Goal: Information Seeking & Learning: Understand process/instructions

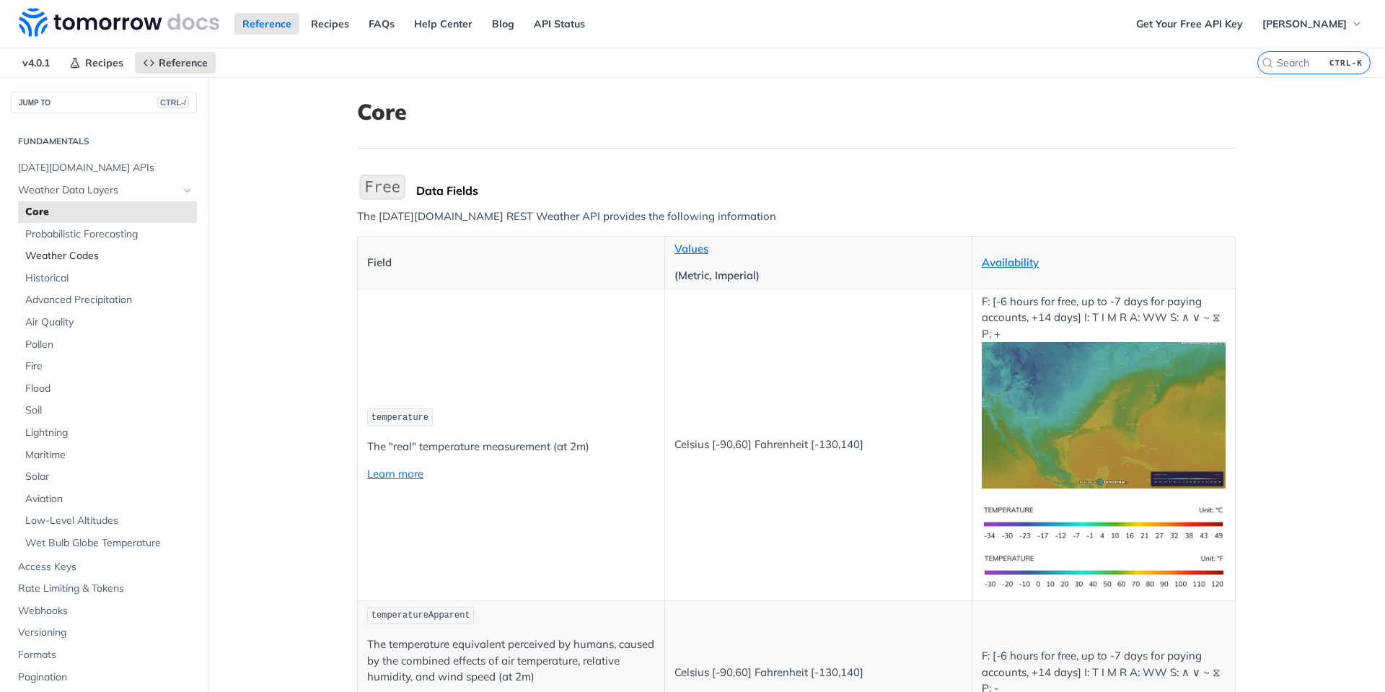
click at [80, 258] on span "Weather Codes" at bounding box center [109, 256] width 168 height 14
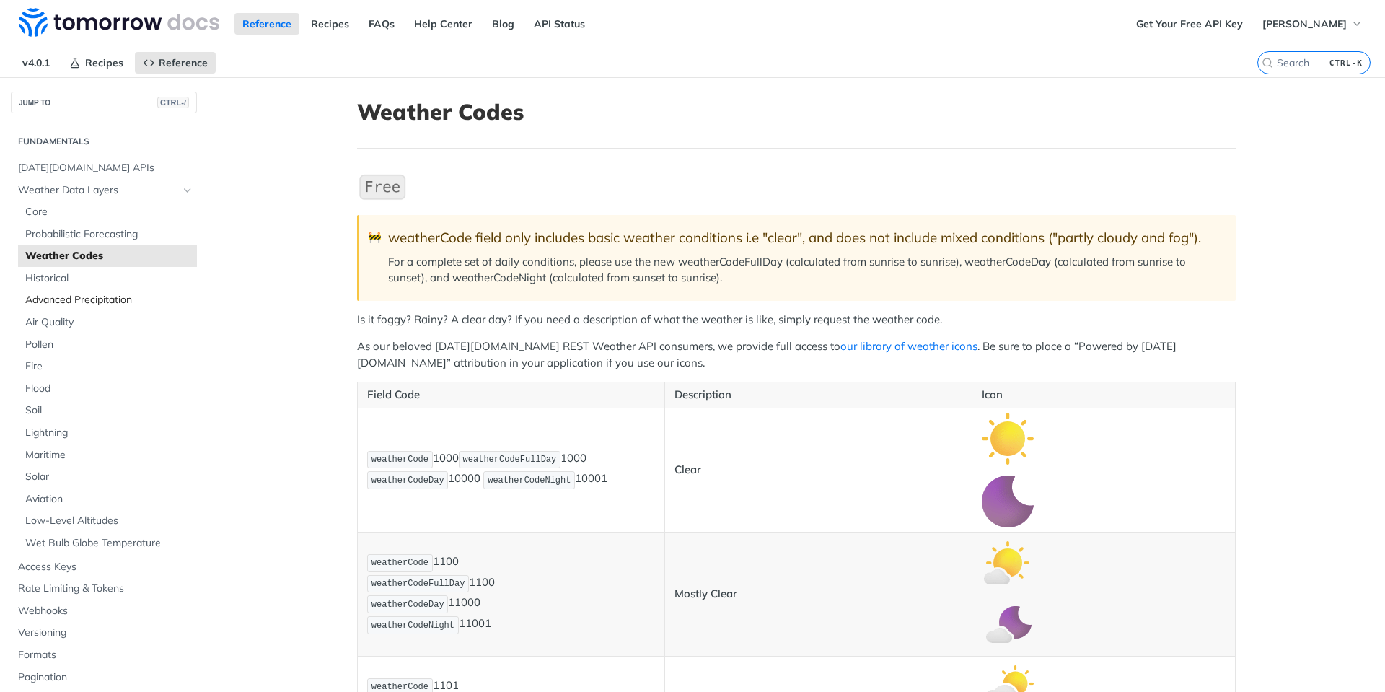
click at [90, 298] on span "Advanced Precipitation" at bounding box center [109, 300] width 168 height 14
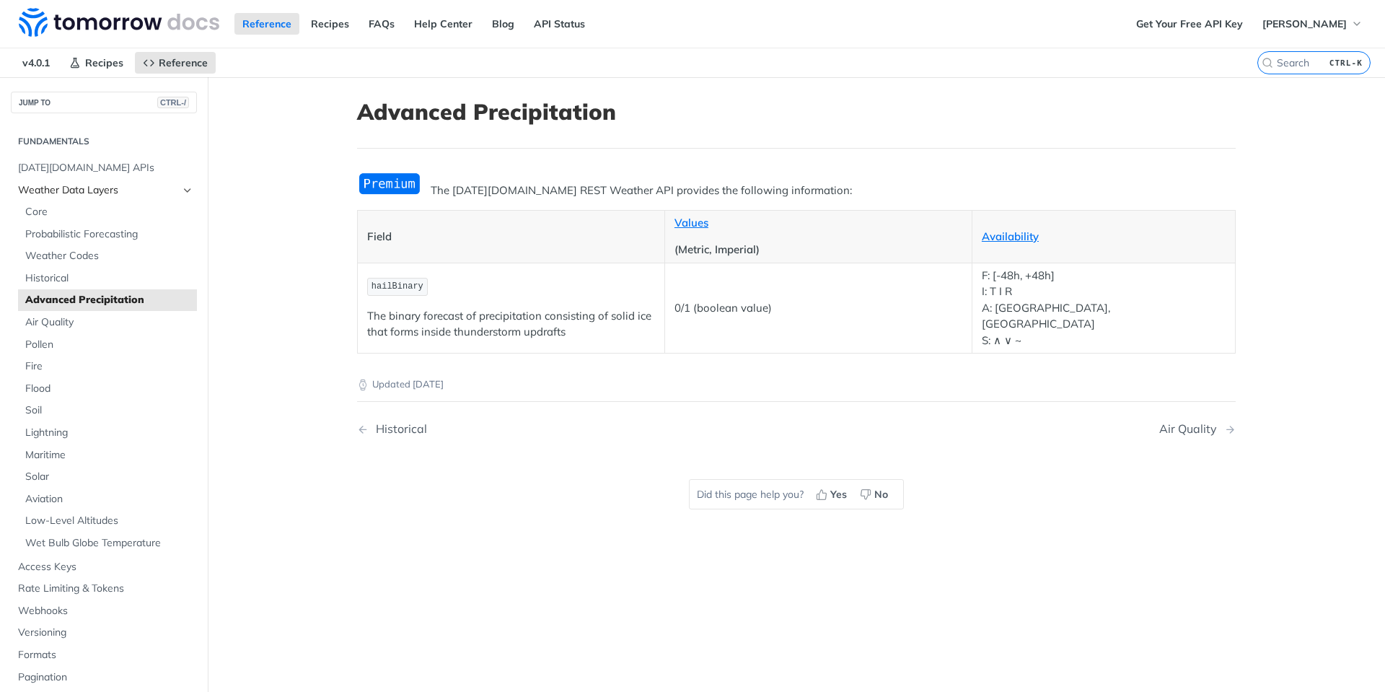
click at [38, 188] on span "Weather Data Layers" at bounding box center [98, 190] width 160 height 14
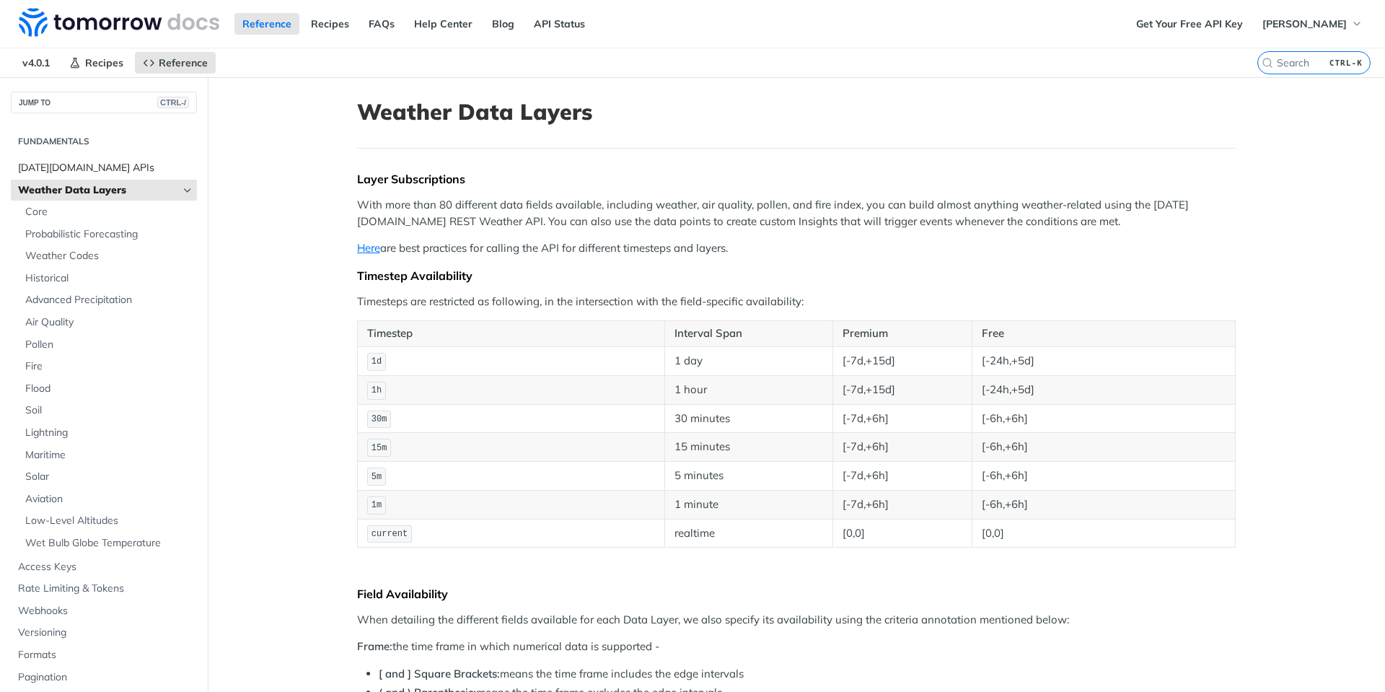
click at [45, 169] on span "[DATE][DOMAIN_NAME] APIs" at bounding box center [105, 168] width 175 height 14
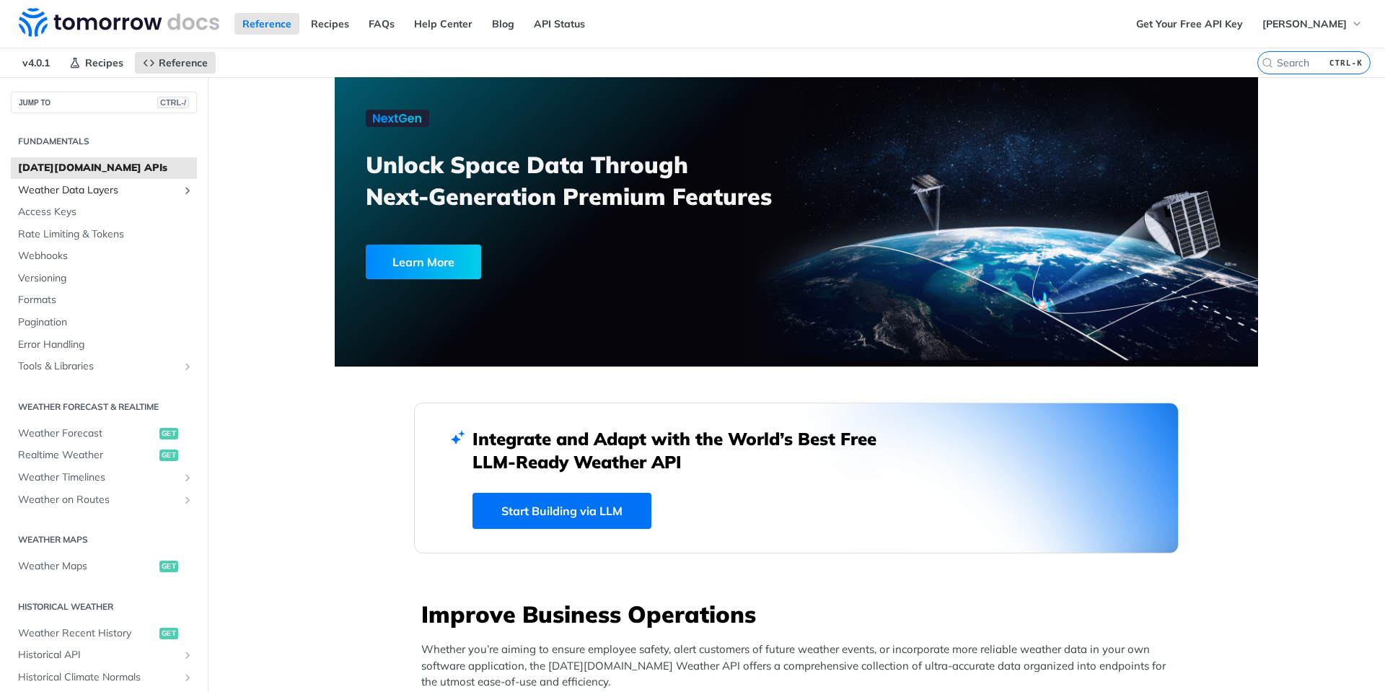
click at [84, 194] on span "Weather Data Layers" at bounding box center [98, 190] width 160 height 14
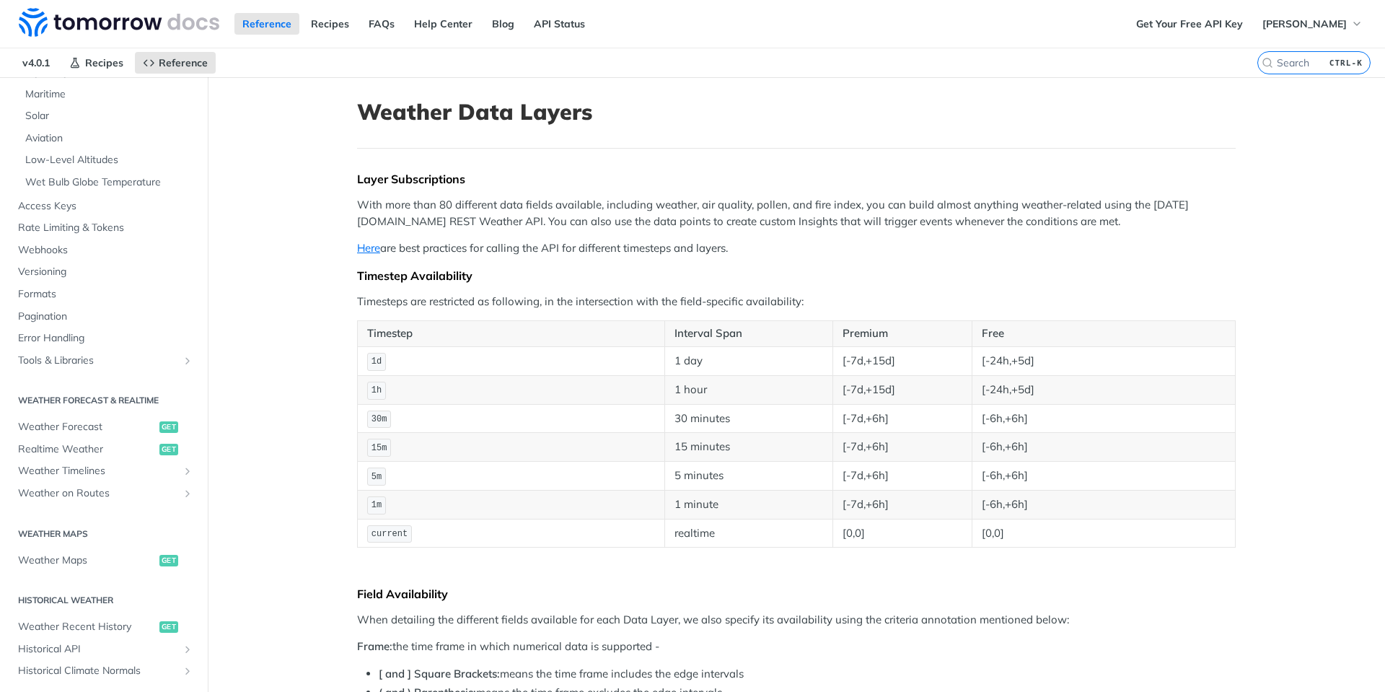
scroll to position [433, 0]
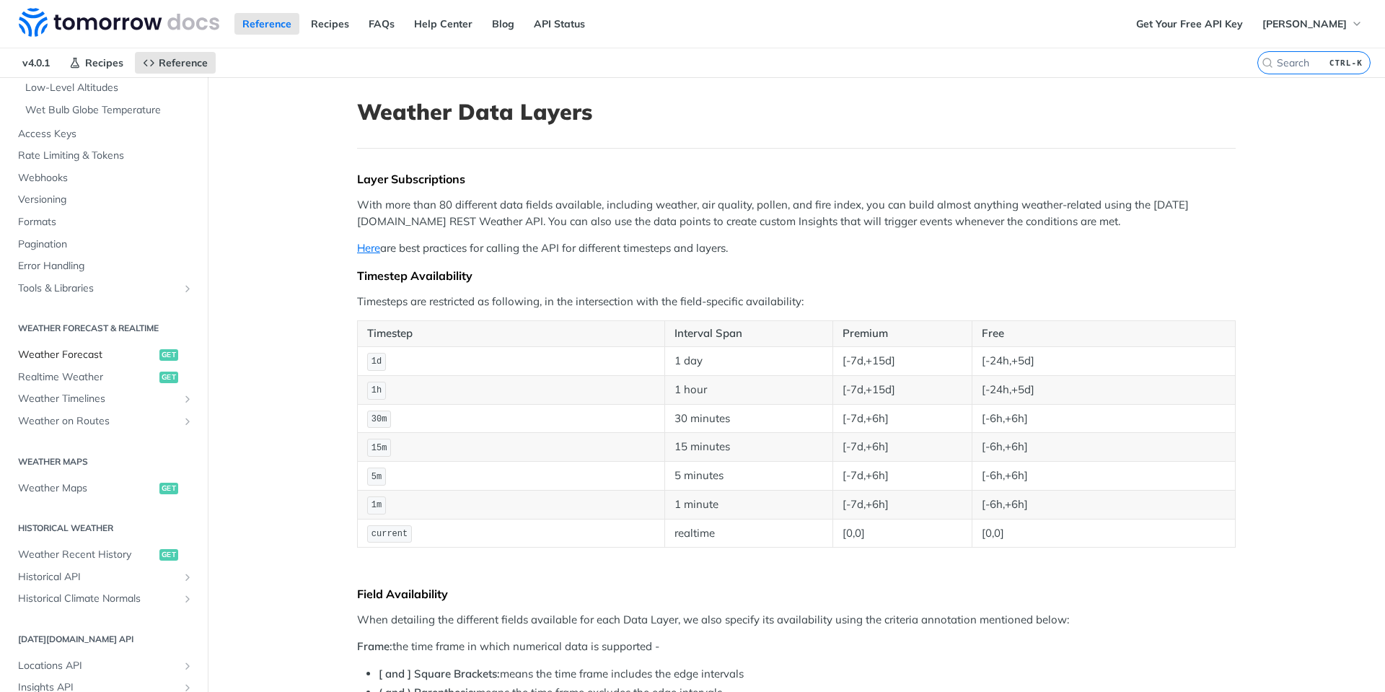
click at [87, 356] on span "Weather Forecast" at bounding box center [87, 355] width 138 height 14
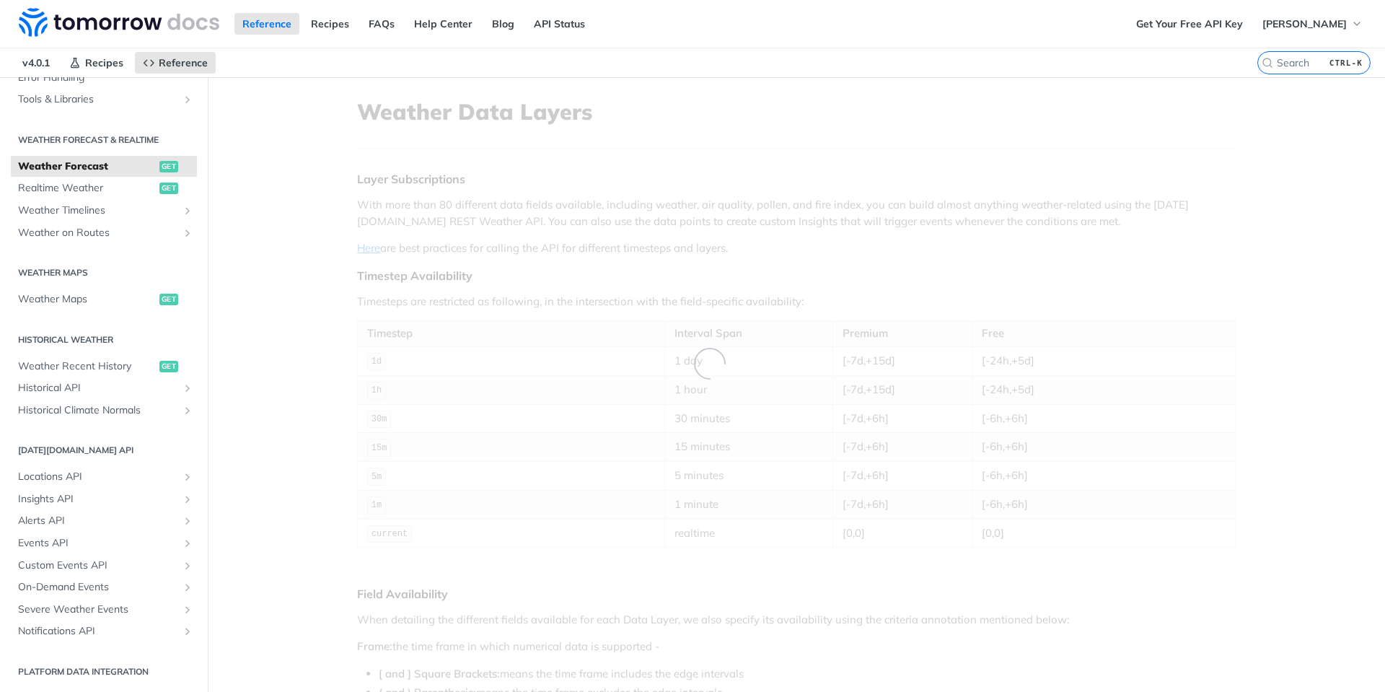
scroll to position [78, 0]
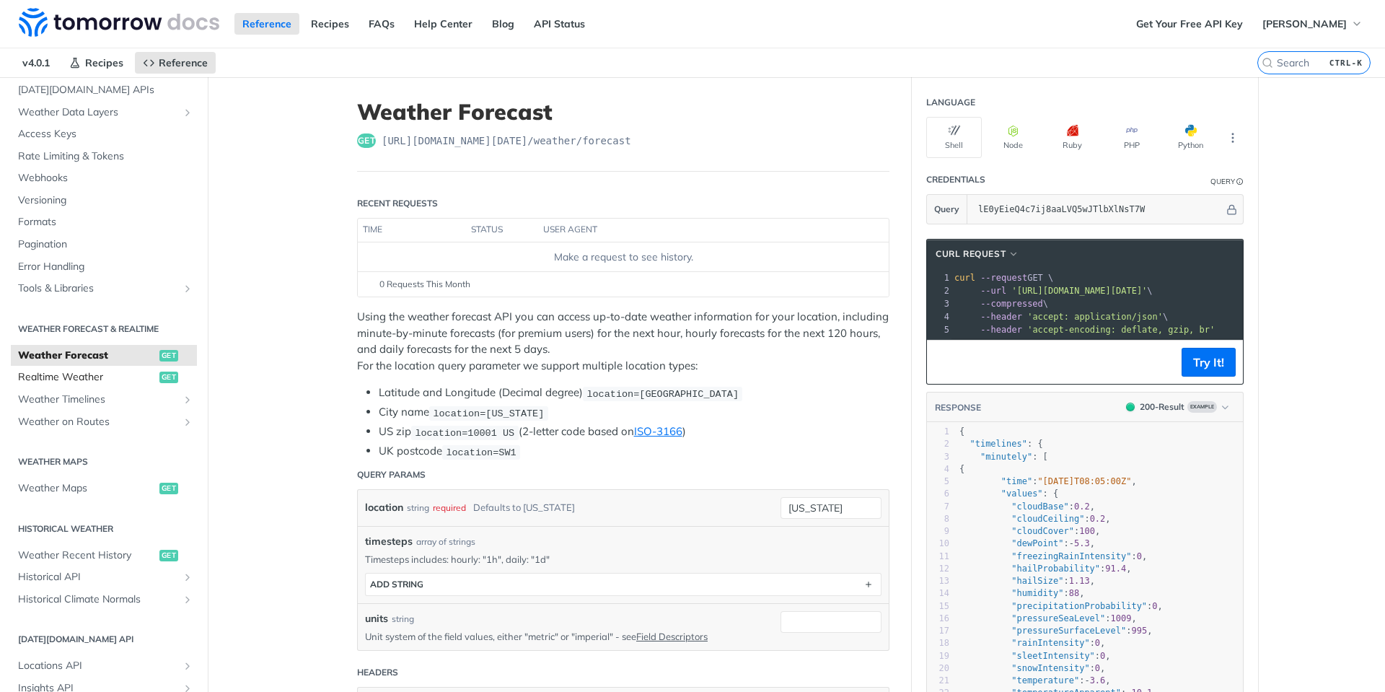
click at [82, 373] on span "Realtime Weather" at bounding box center [87, 377] width 138 height 14
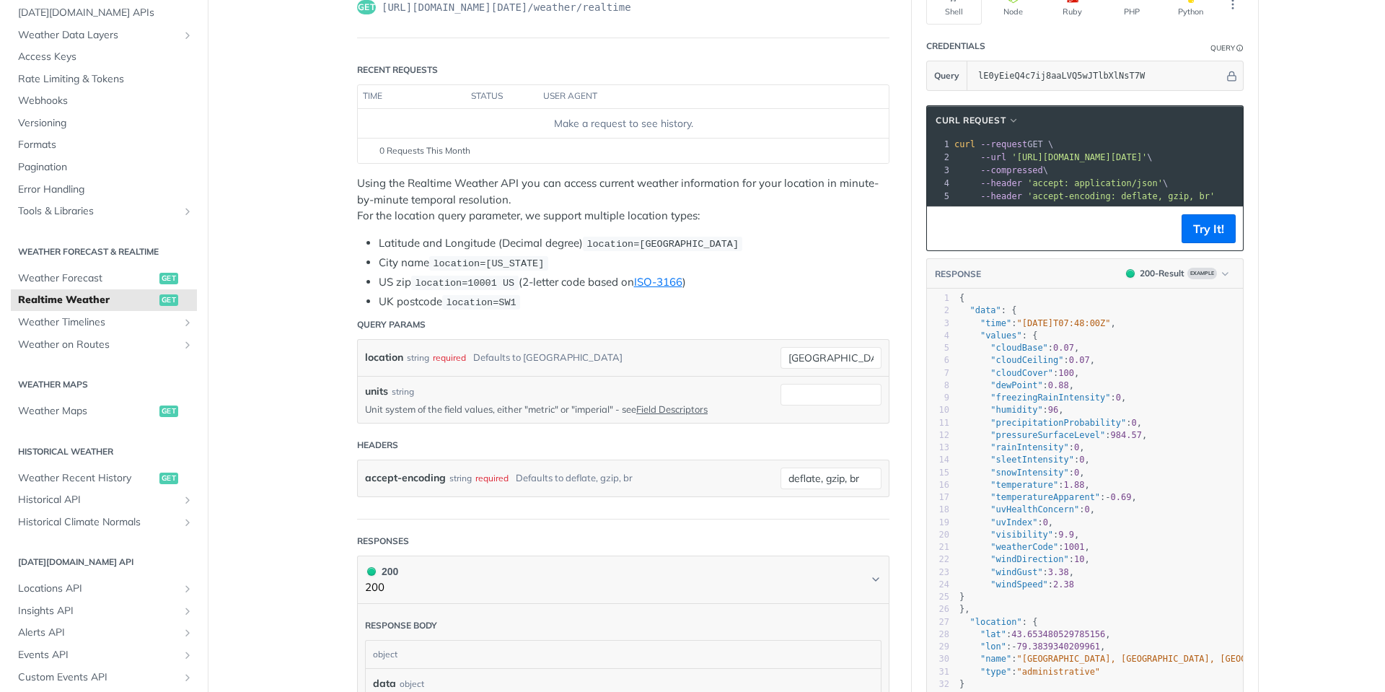
scroll to position [144, 0]
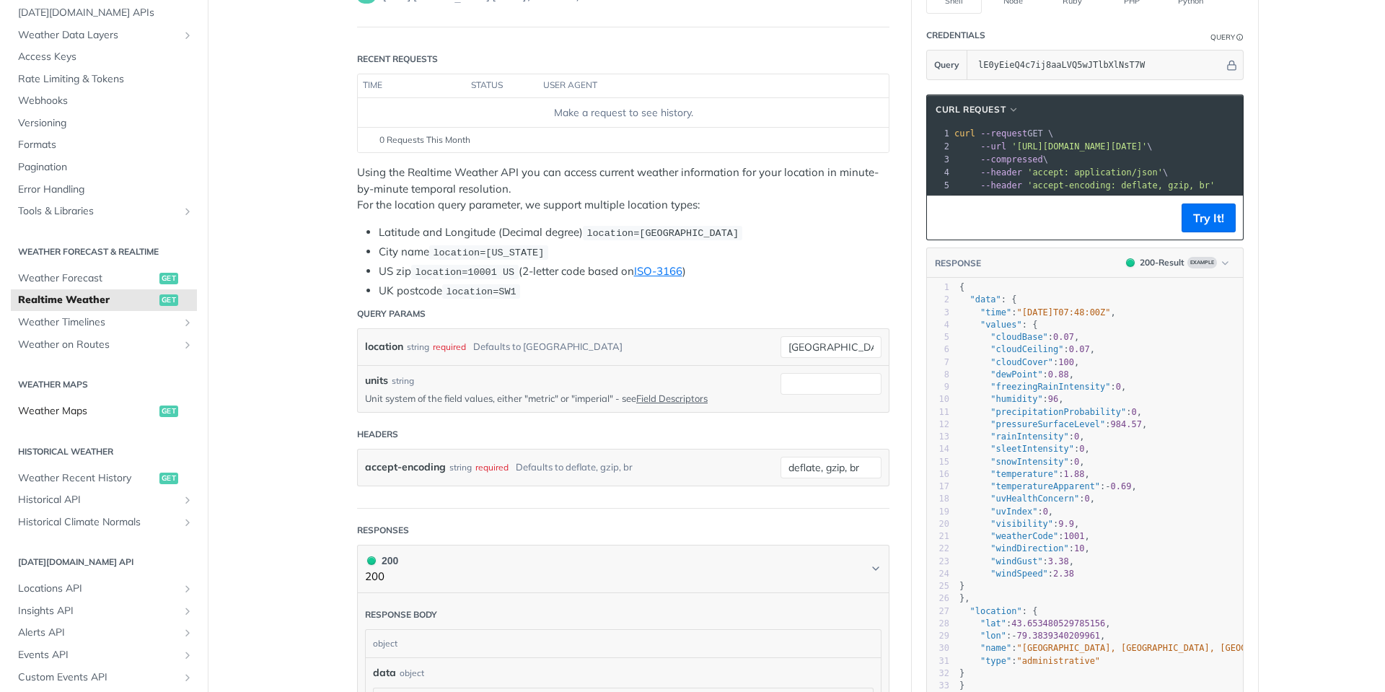
click at [79, 411] on span "Weather Maps" at bounding box center [87, 411] width 138 height 14
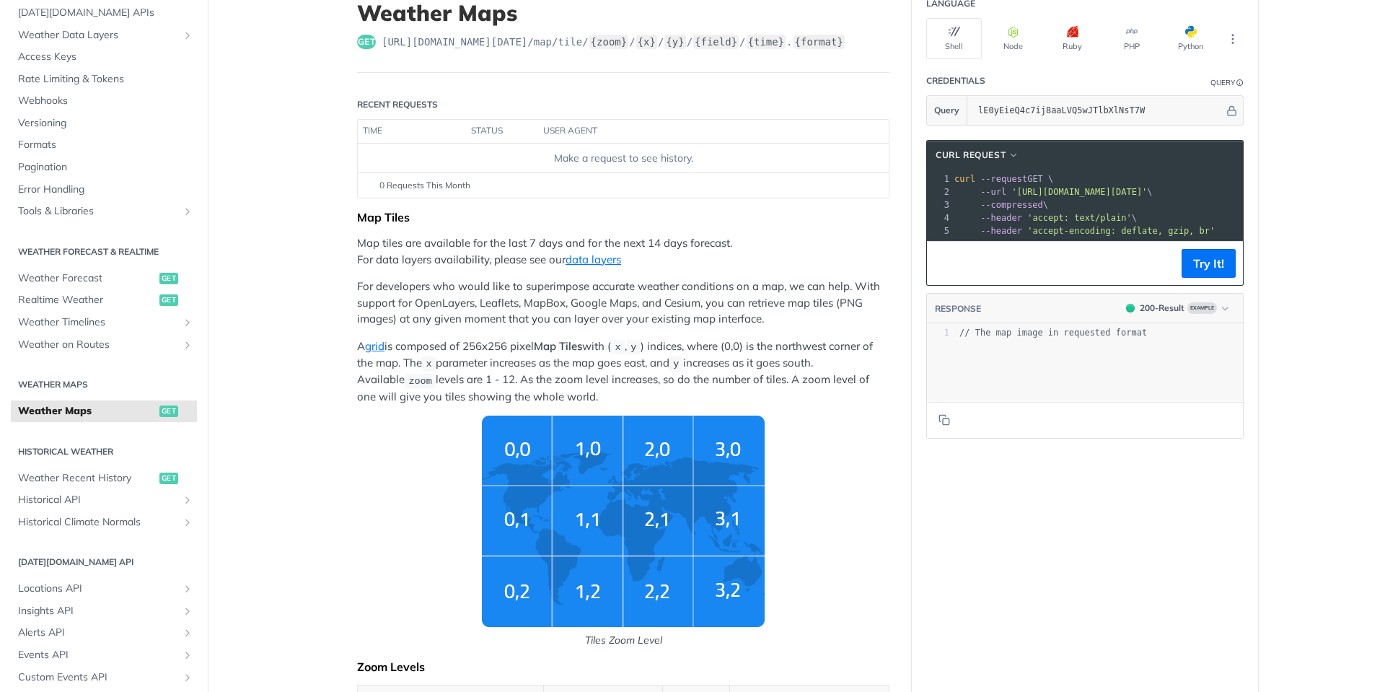
scroll to position [144, 0]
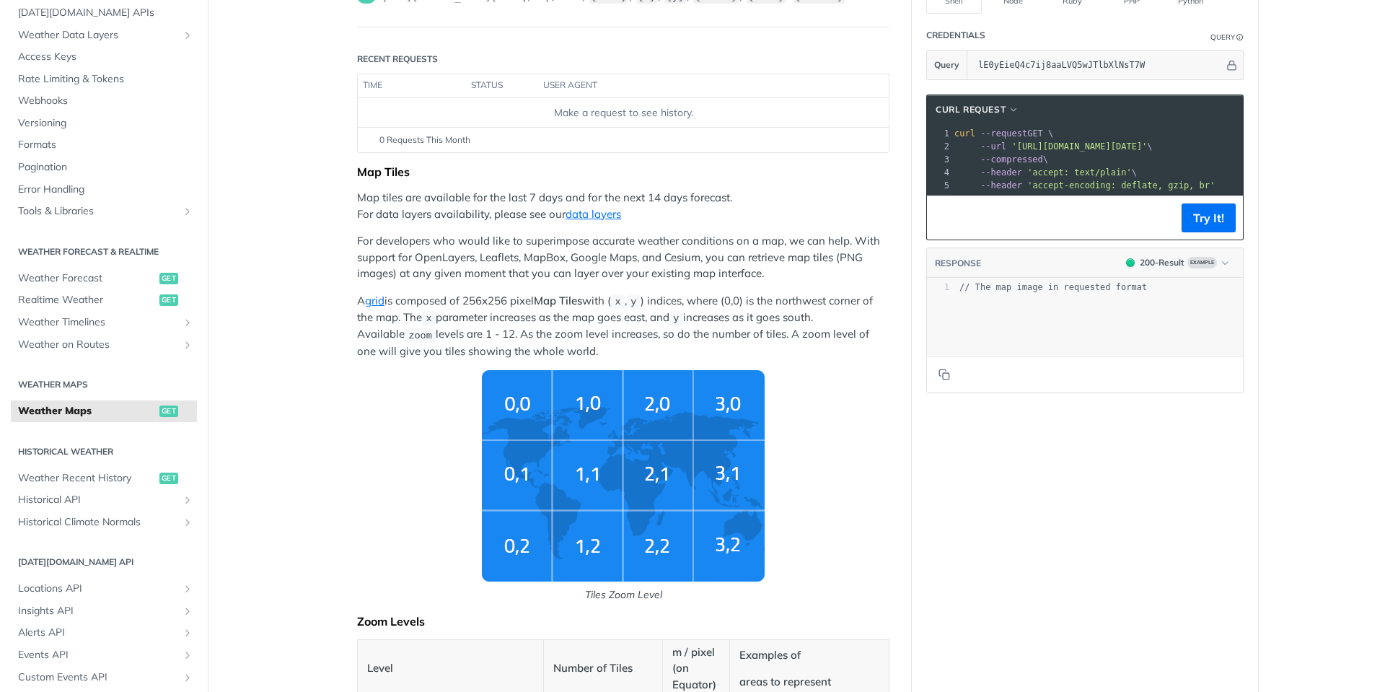
click at [535, 452] on img "Tiles Zoom Level" at bounding box center [623, 475] width 283 height 211
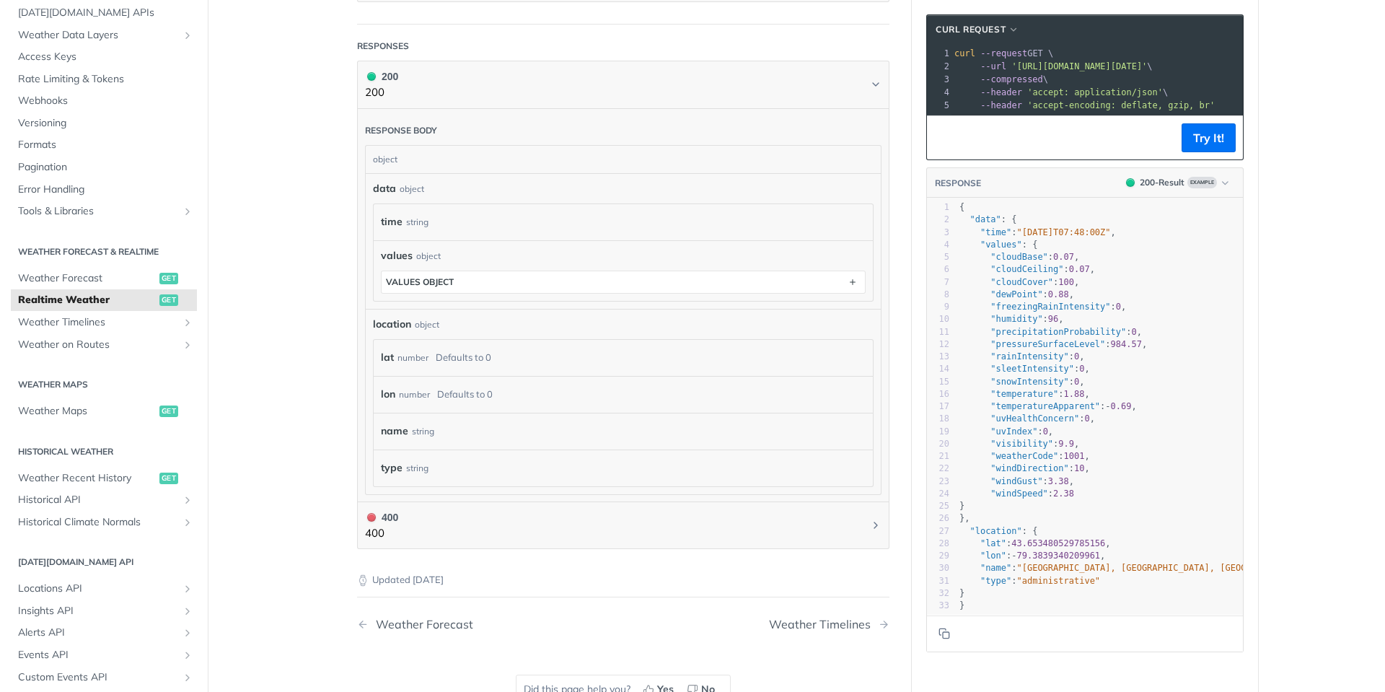
scroll to position [649, 0]
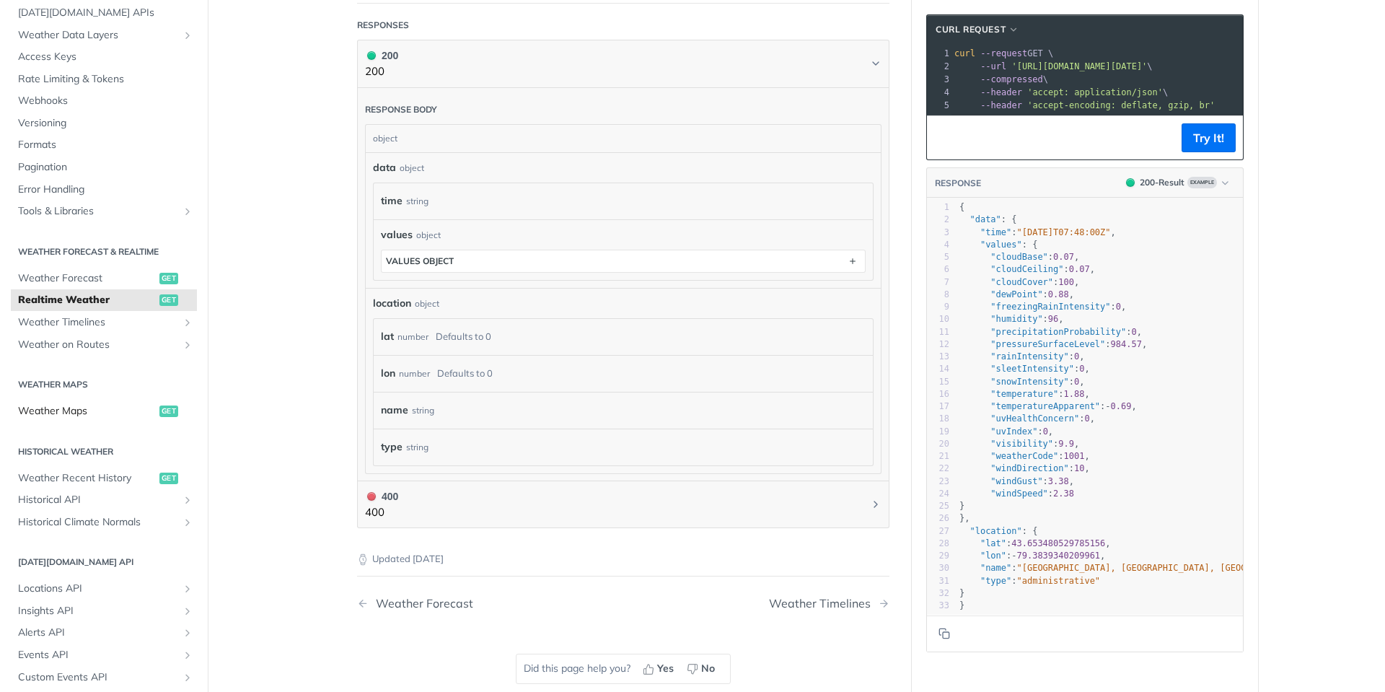
click at [79, 412] on span "Weather Maps" at bounding box center [87, 411] width 138 height 14
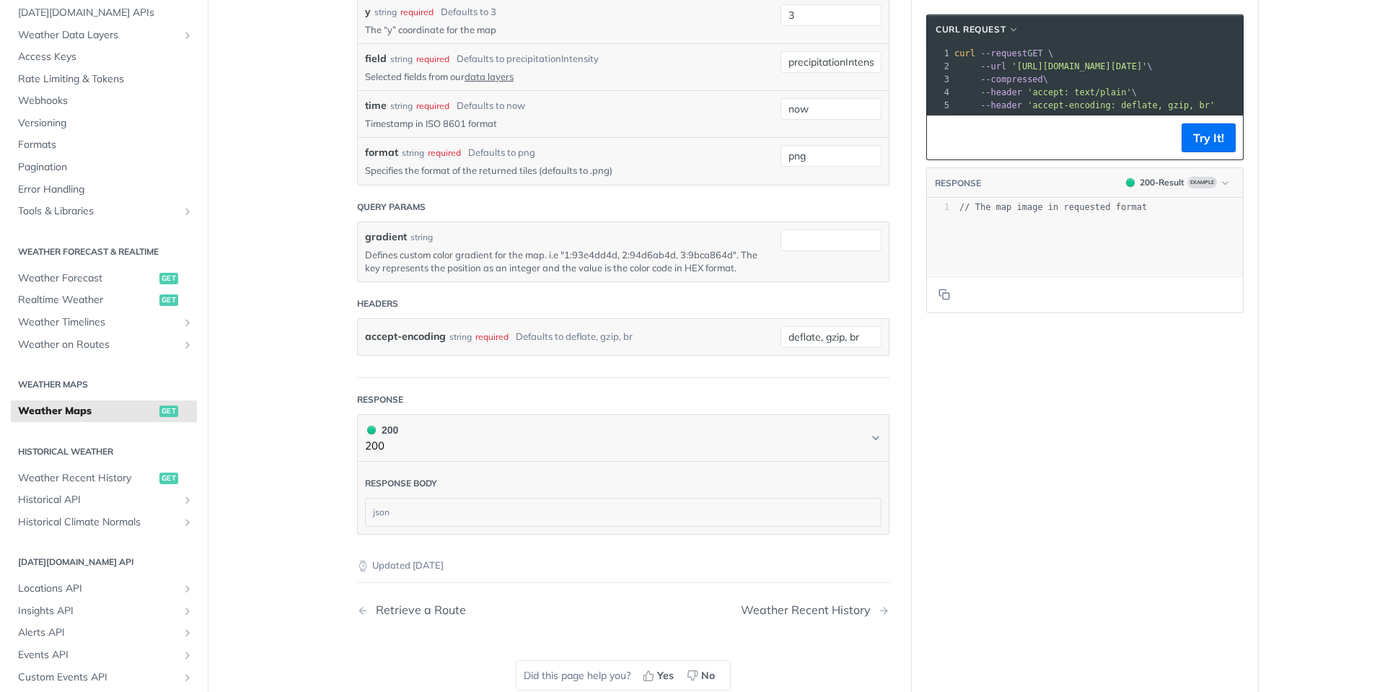
scroll to position [1731, 0]
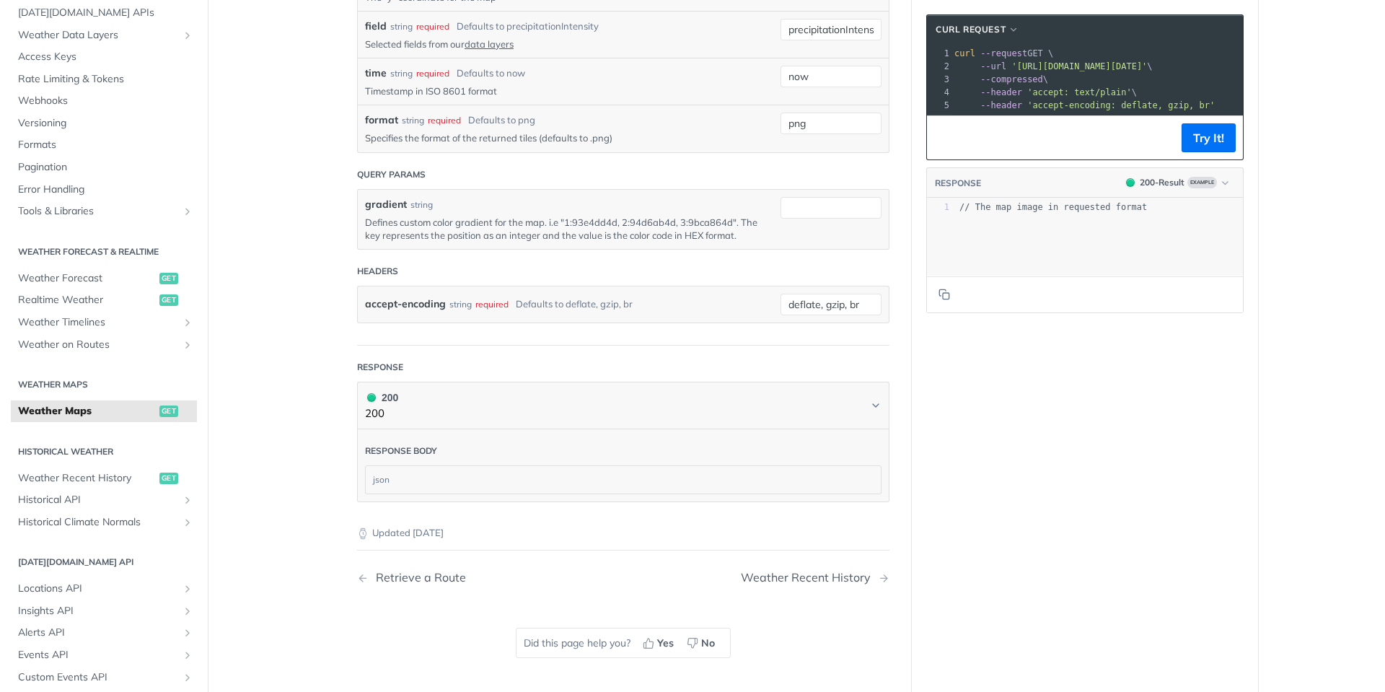
click at [424, 475] on div "json" at bounding box center [623, 479] width 515 height 27
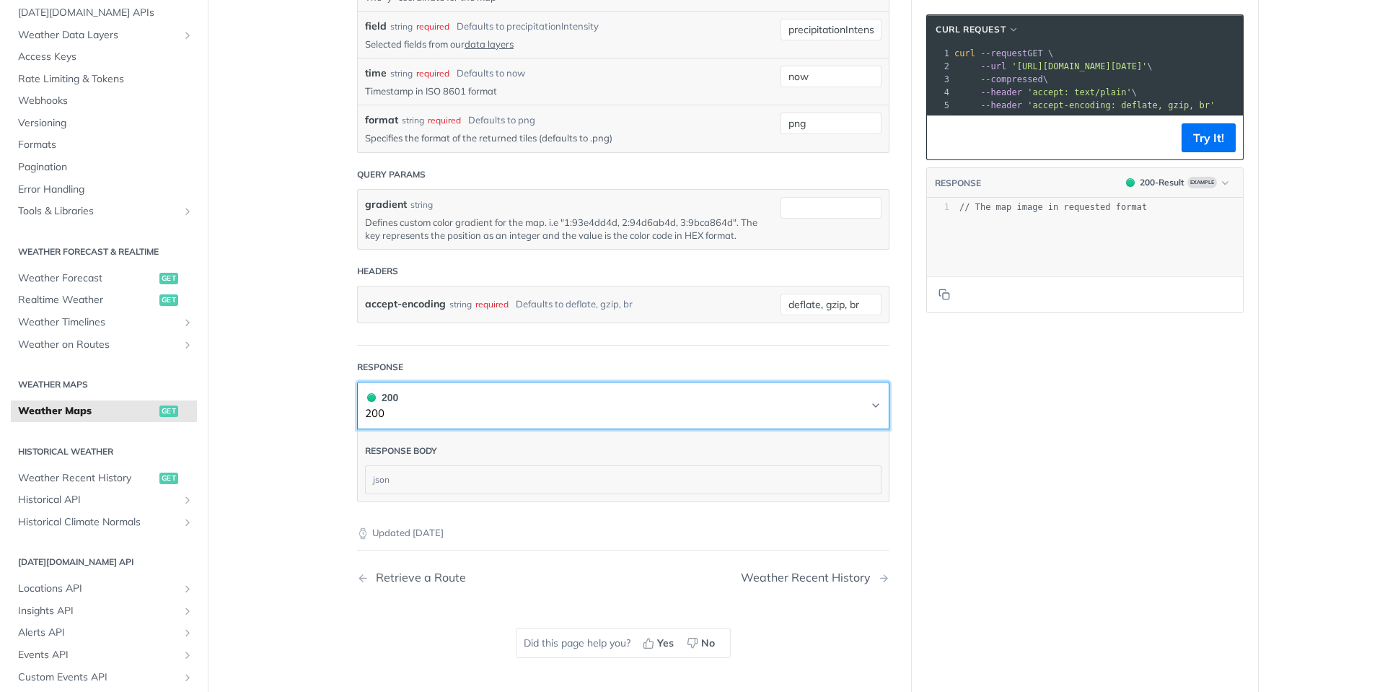
click at [861, 400] on button "200 200" at bounding box center [623, 406] width 517 height 32
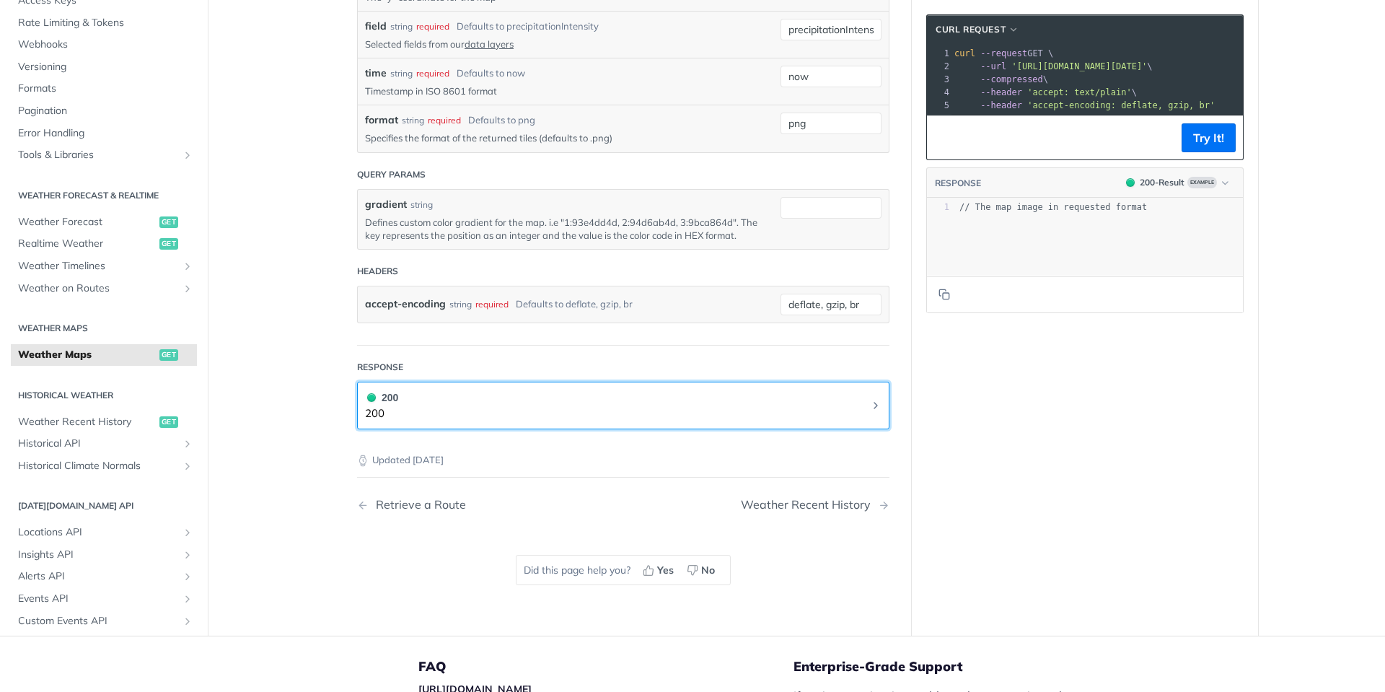
click at [861, 404] on button "200 200" at bounding box center [623, 406] width 517 height 32
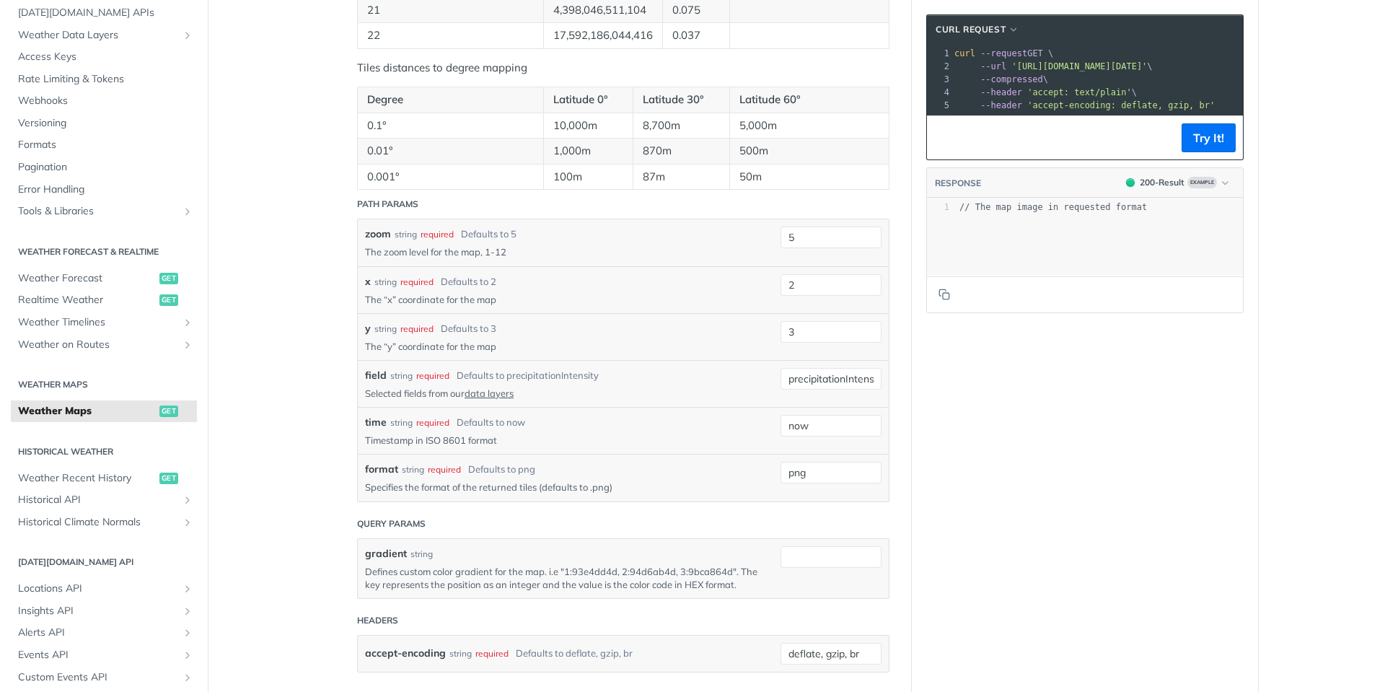
scroll to position [1358, 0]
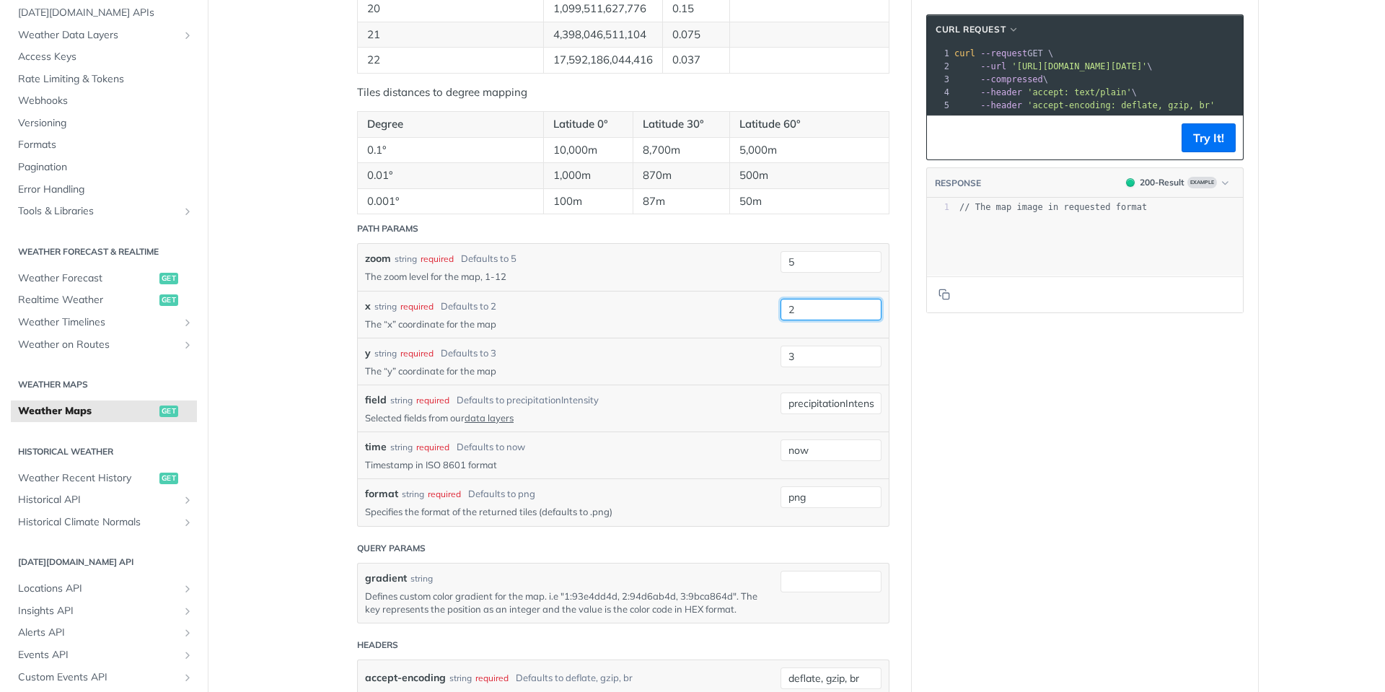
click at [835, 315] on input "2" at bounding box center [831, 310] width 101 height 22
click at [677, 304] on div "x string required Defaults to 2" at bounding box center [562, 306] width 394 height 15
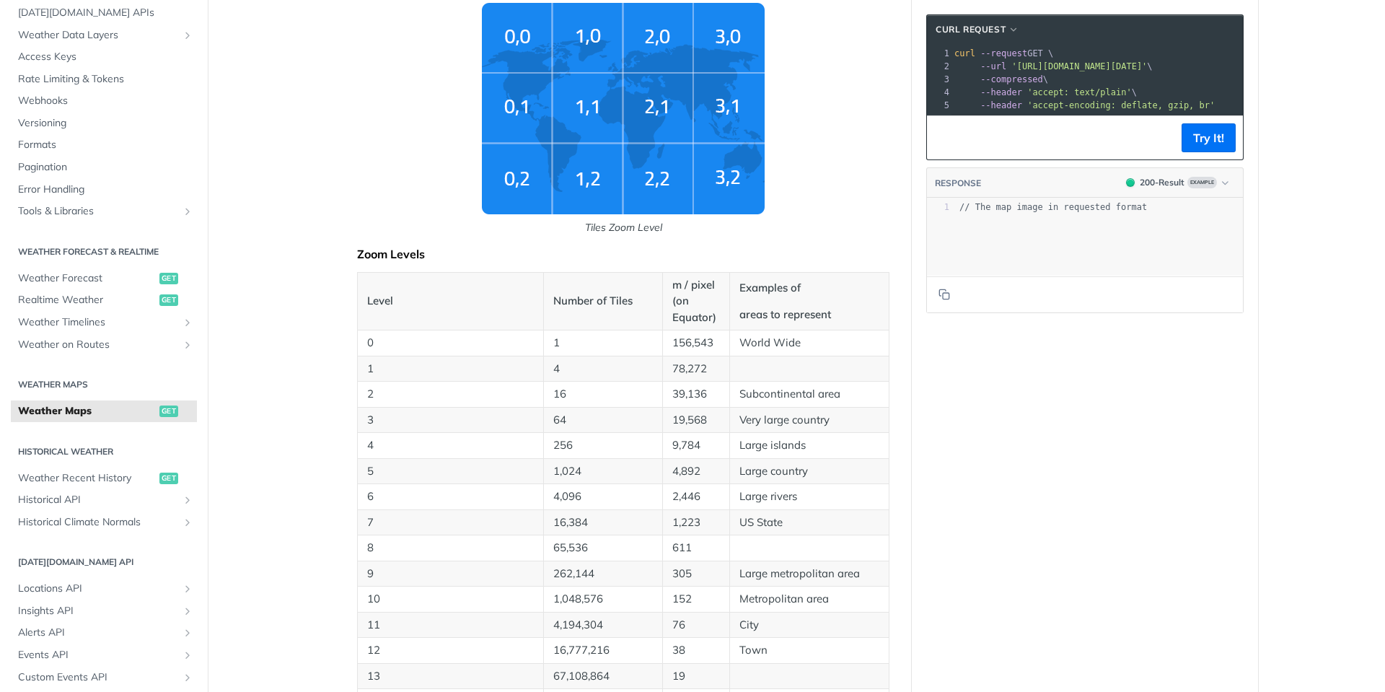
scroll to position [0, 0]
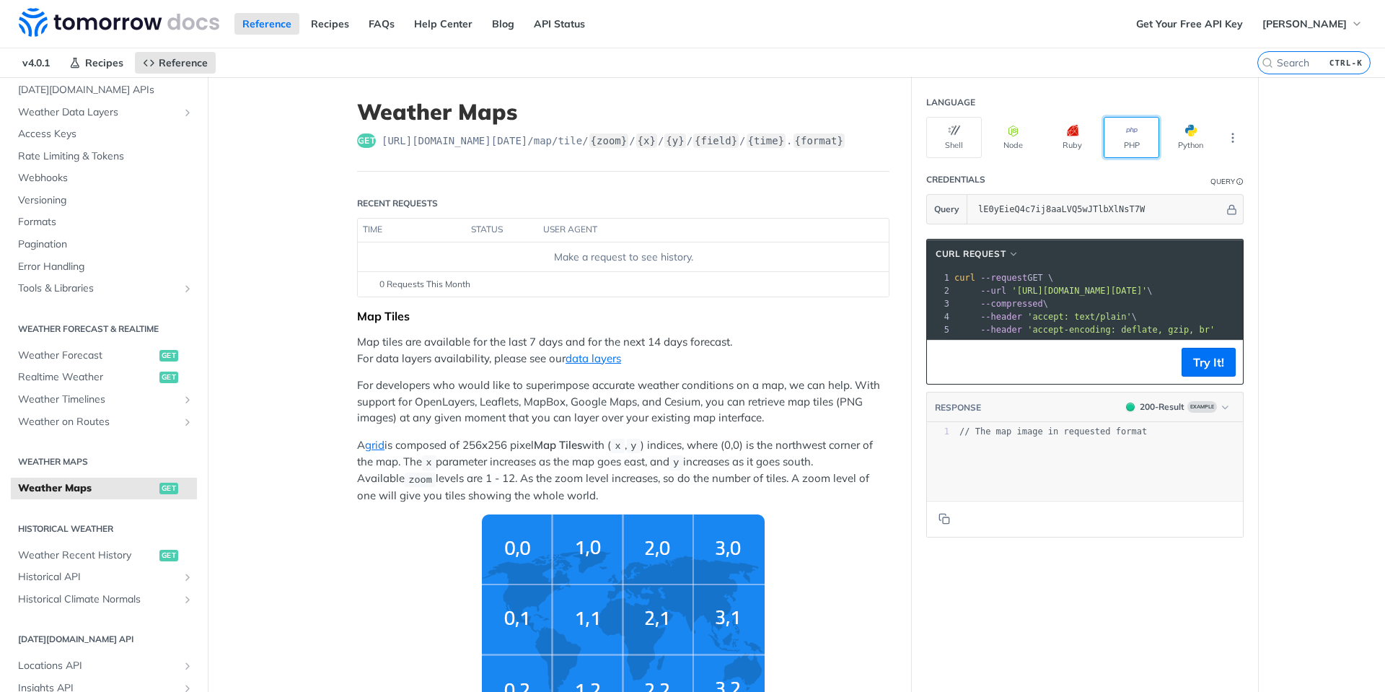
click at [1145, 141] on button "PHP" at bounding box center [1132, 137] width 56 height 41
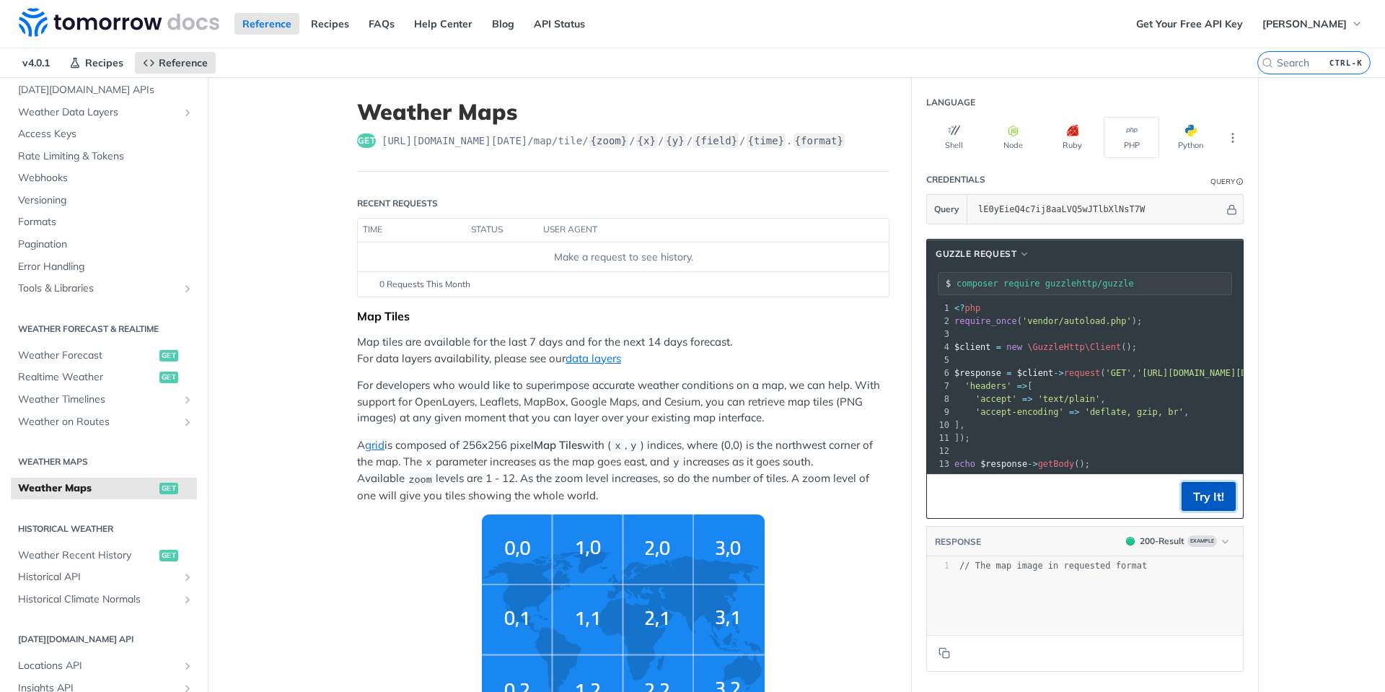
click at [1205, 507] on button "Try It!" at bounding box center [1209, 496] width 54 height 29
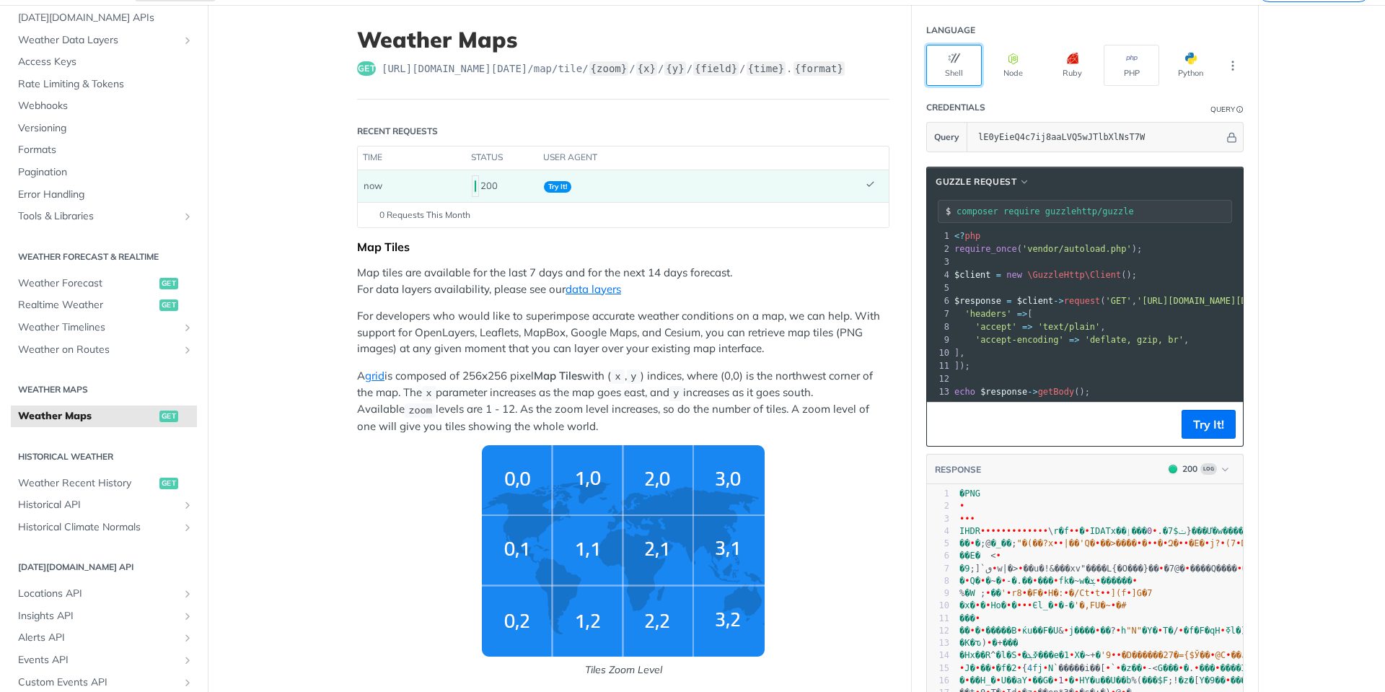
click at [956, 66] on button "Shell" at bounding box center [954, 65] width 56 height 41
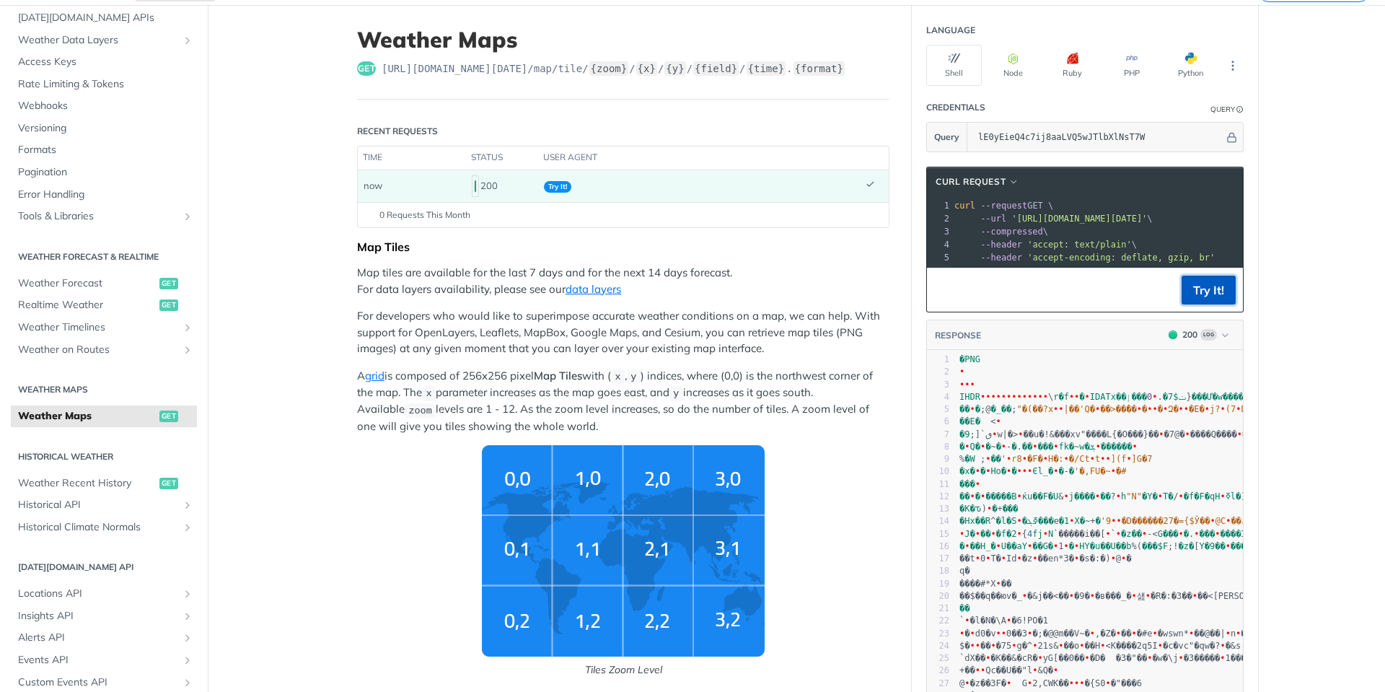
click at [1195, 304] on button "Try It!" at bounding box center [1209, 290] width 54 height 29
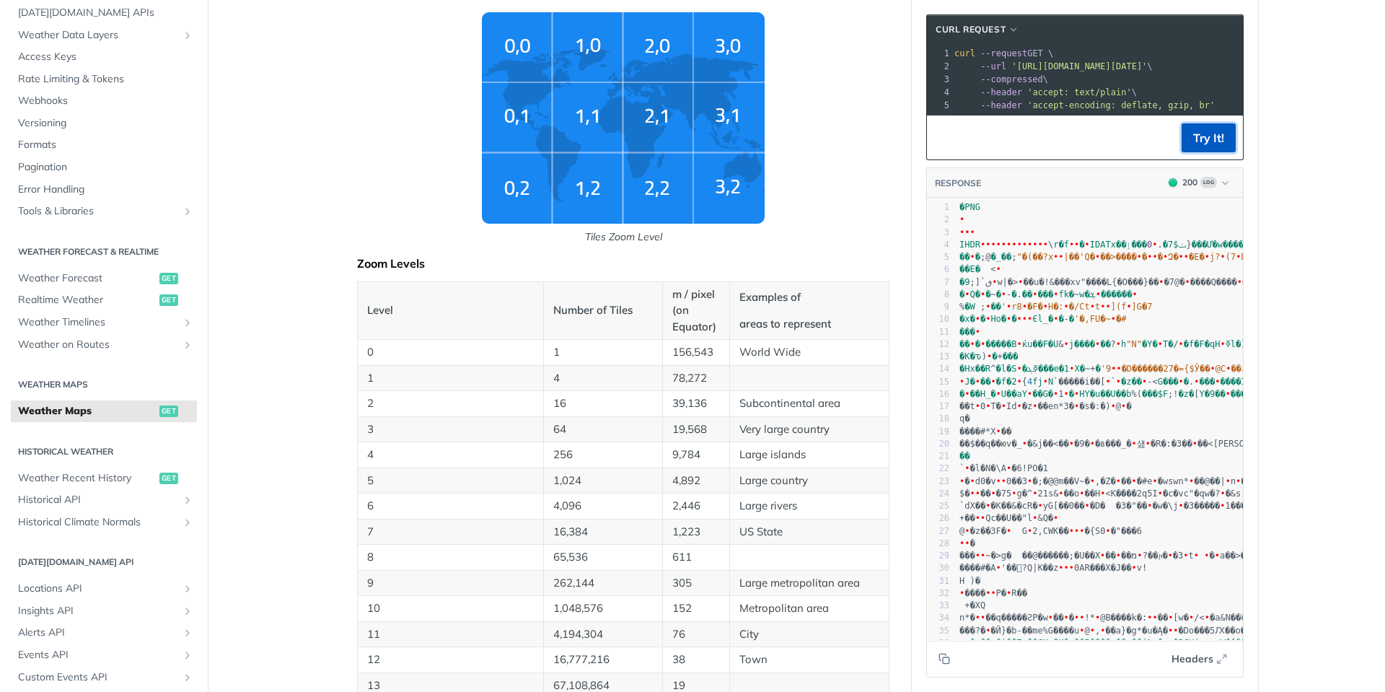
click at [1200, 152] on button "Try It!" at bounding box center [1209, 137] width 54 height 29
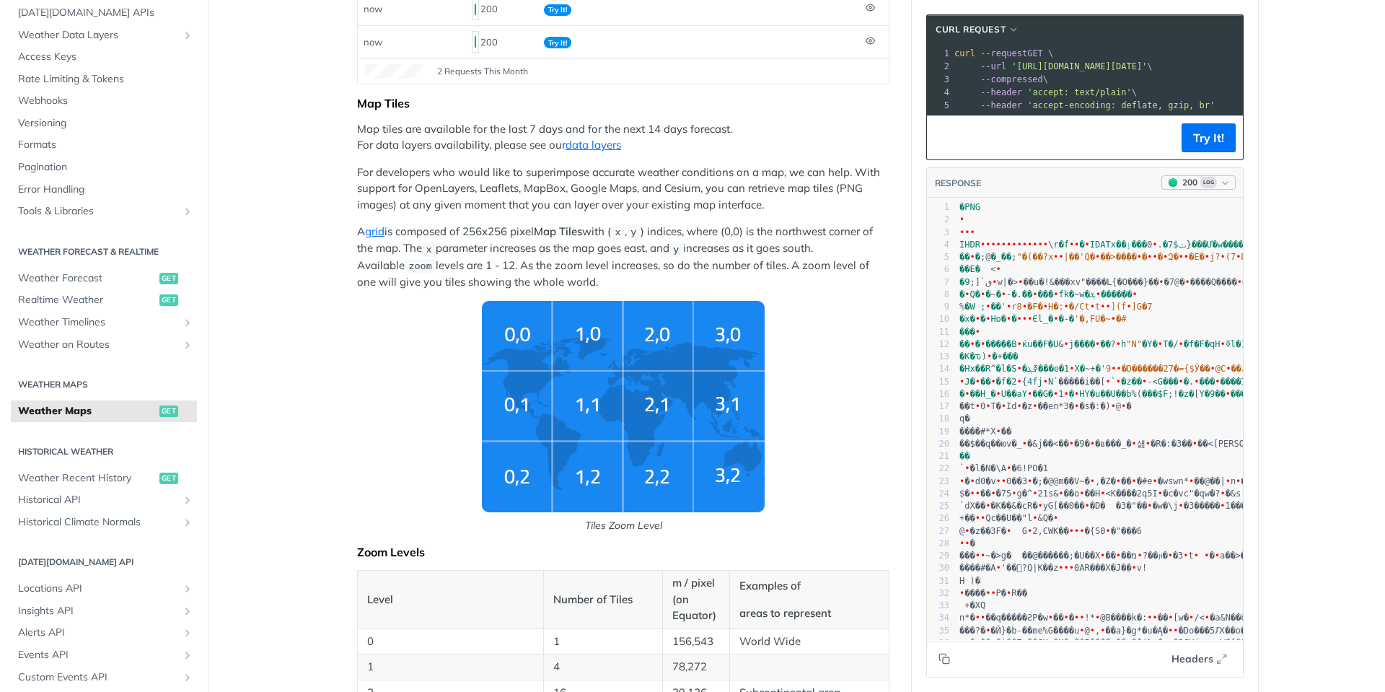
click at [1221, 188] on icon "button" at bounding box center [1225, 182] width 11 height 11
click at [1145, 275] on div "Clear Response" at bounding box center [1155, 279] width 157 height 24
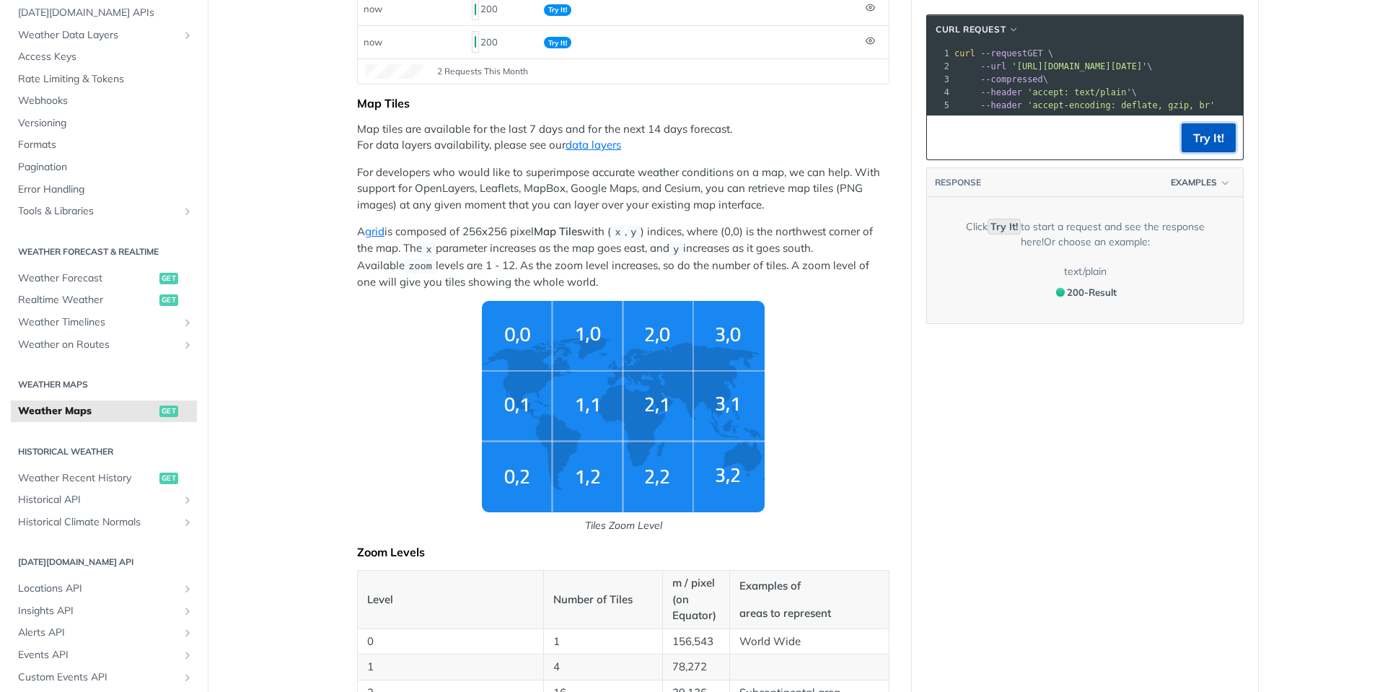
click at [1204, 147] on button "Try It!" at bounding box center [1209, 137] width 54 height 29
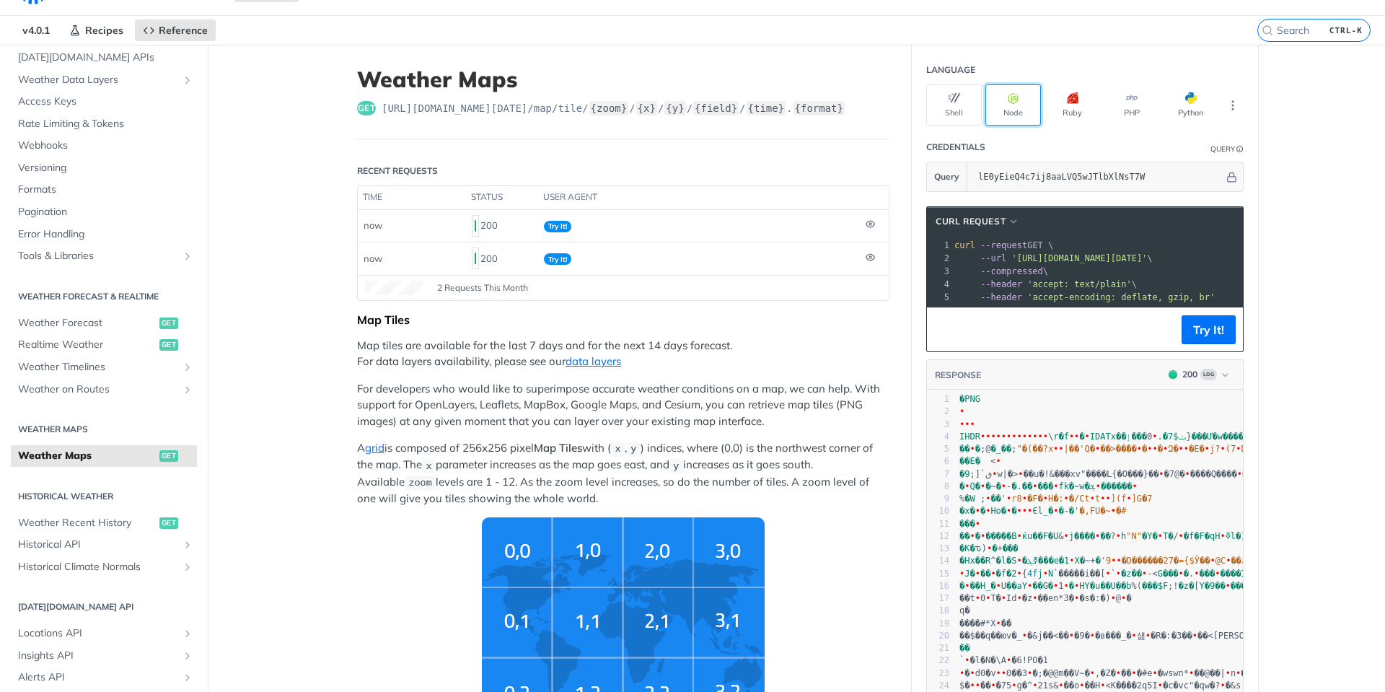
click at [1024, 106] on button "Node" at bounding box center [1013, 104] width 56 height 41
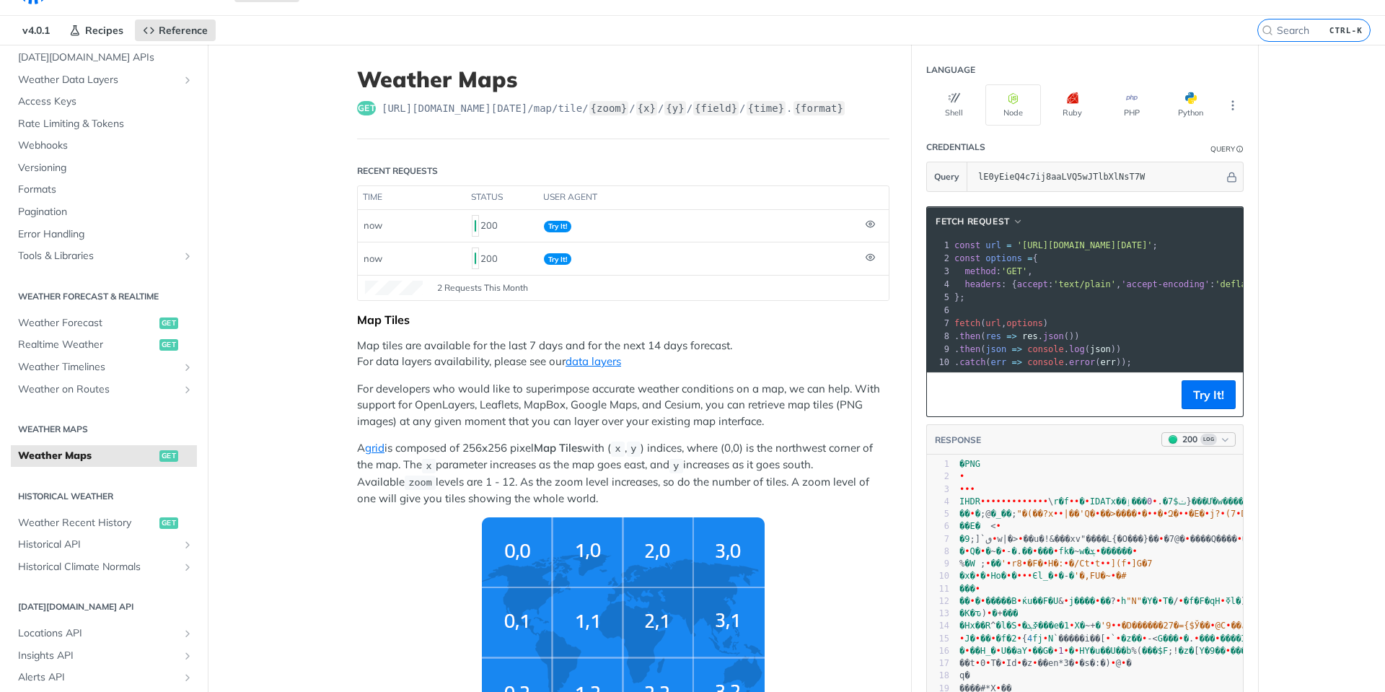
click at [1221, 445] on icon "button" at bounding box center [1225, 439] width 11 height 11
click at [1164, 530] on div "Clear Response" at bounding box center [1155, 536] width 157 height 24
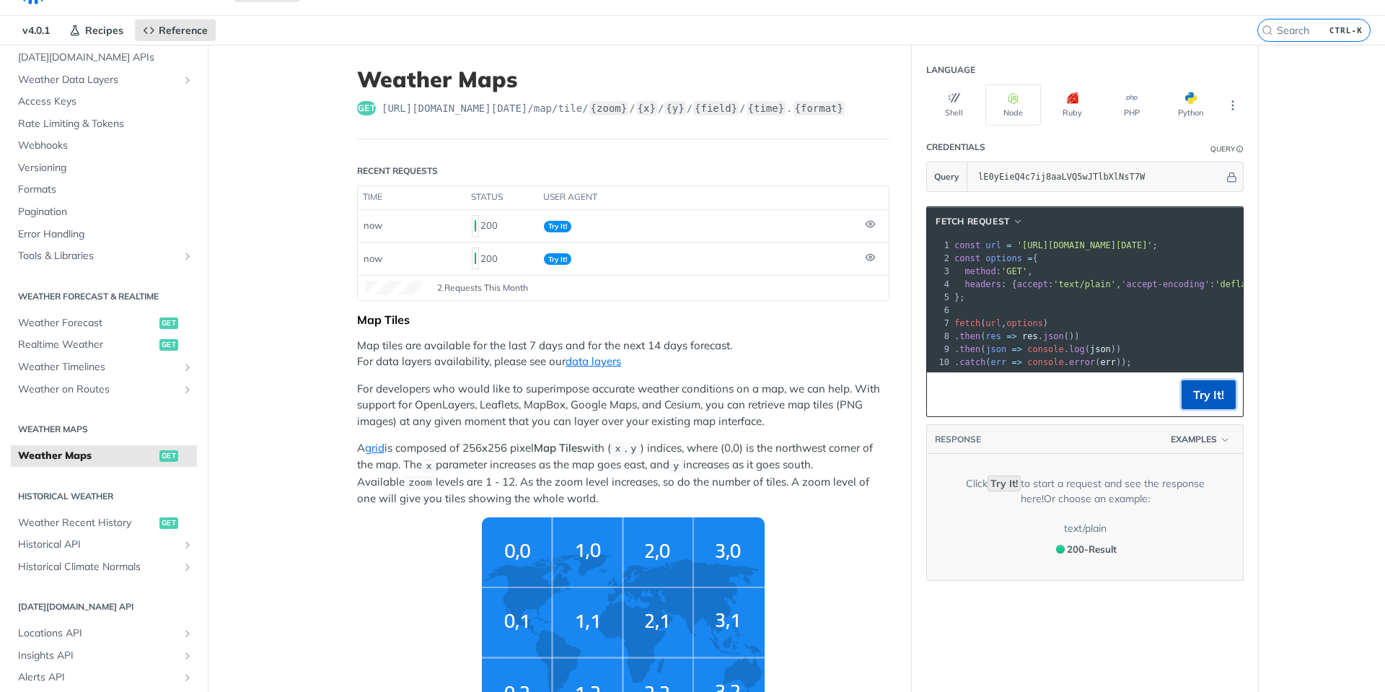
click at [1201, 400] on button "Try It!" at bounding box center [1209, 394] width 54 height 29
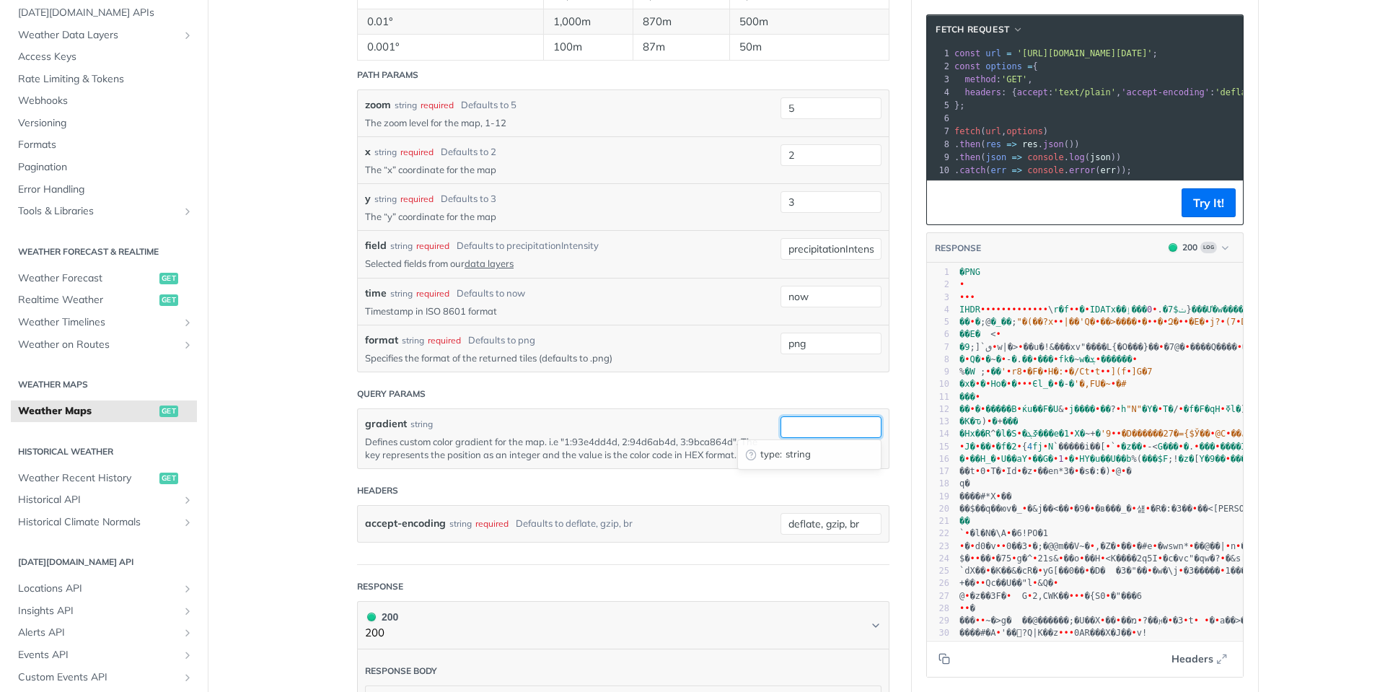
click at [805, 428] on input "gradient" at bounding box center [831, 427] width 101 height 22
click at [711, 387] on header "Query Params" at bounding box center [623, 393] width 532 height 29
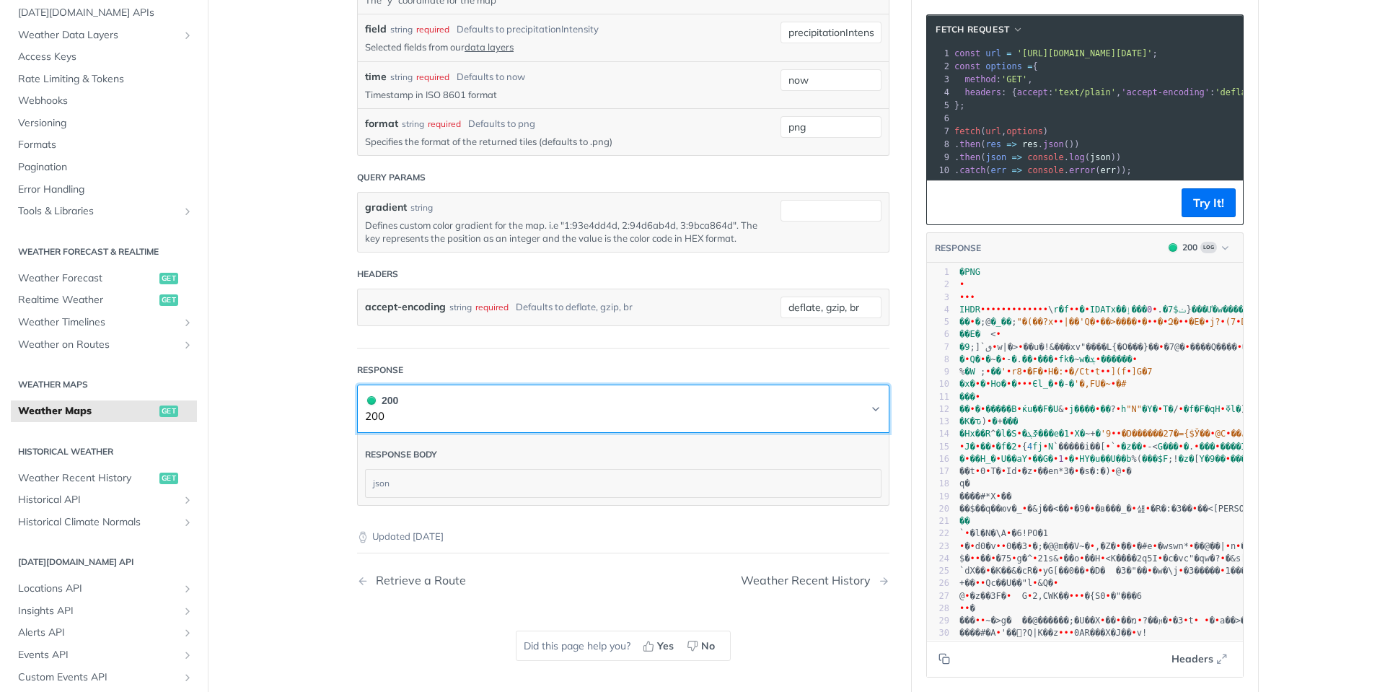
click at [706, 417] on button "200 200" at bounding box center [623, 408] width 517 height 32
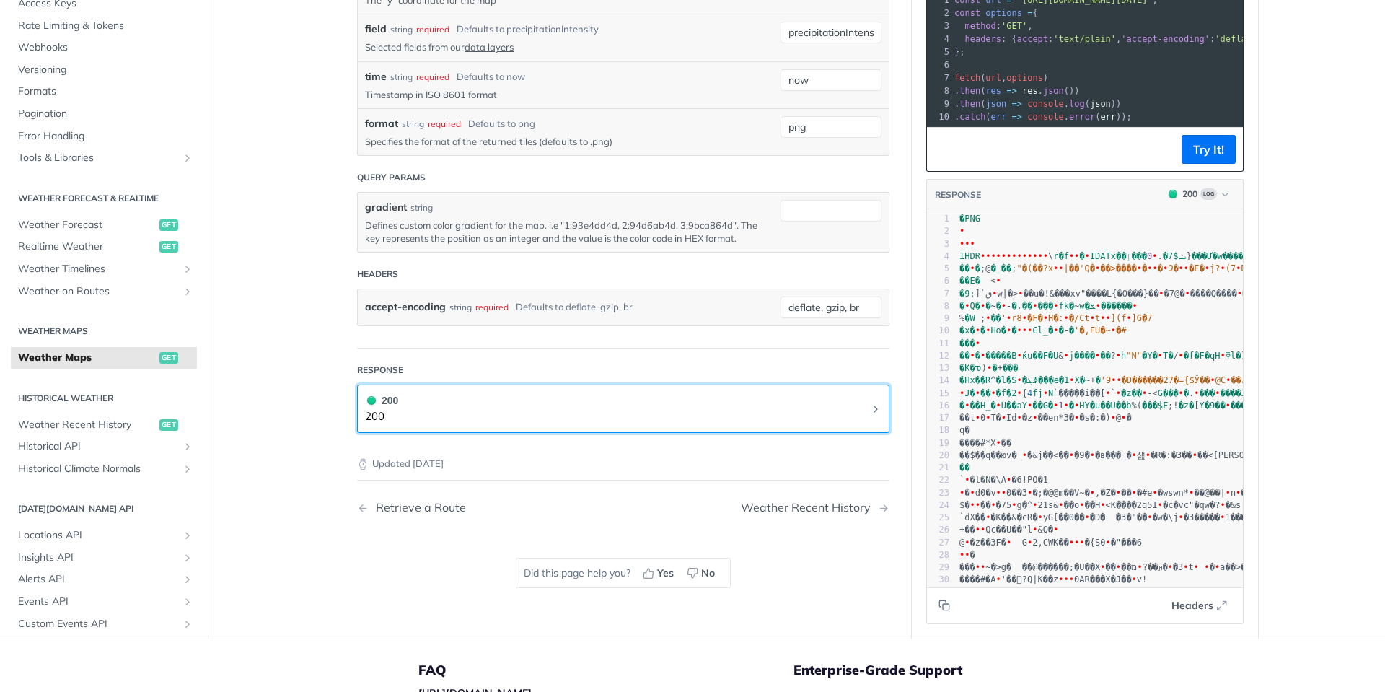
click at [706, 417] on button "200 200" at bounding box center [623, 408] width 517 height 32
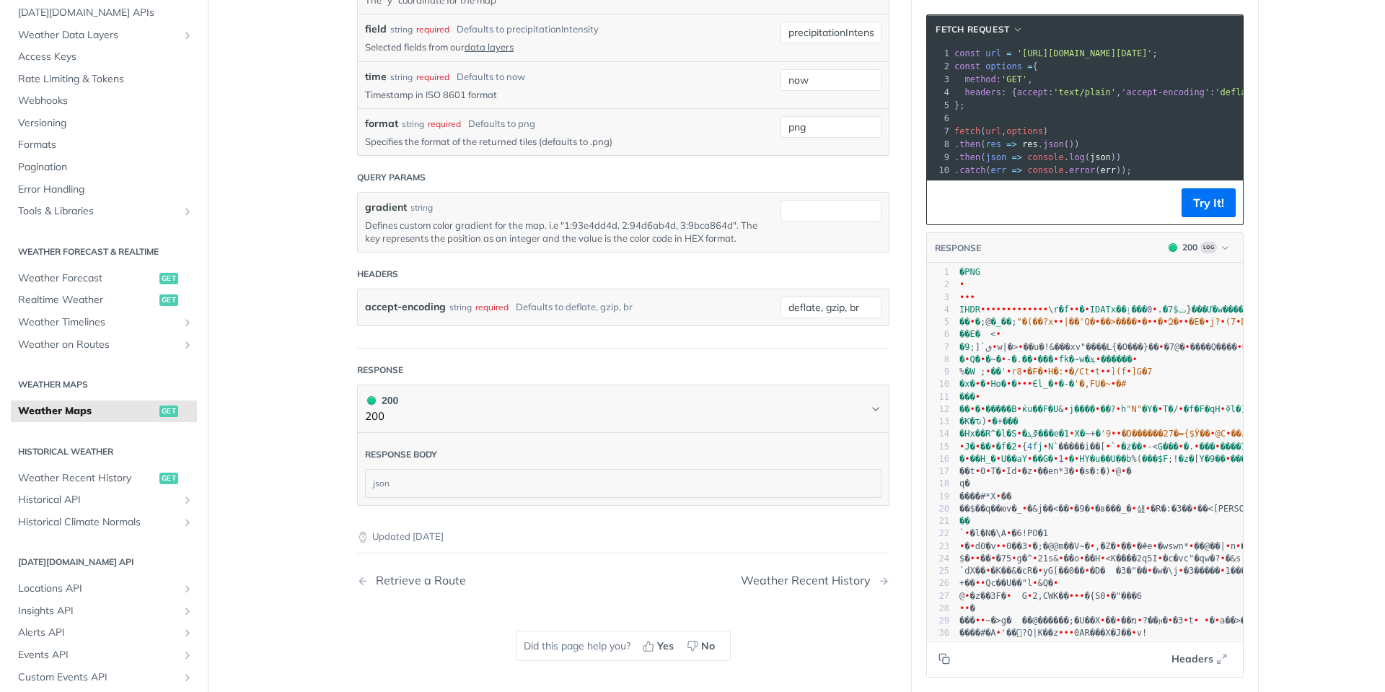
click at [667, 473] on div "json" at bounding box center [623, 483] width 515 height 27
click at [666, 480] on div "json" at bounding box center [623, 483] width 515 height 27
click at [944, 663] on icon "Copy to clipboard" at bounding box center [946, 660] width 6 height 6
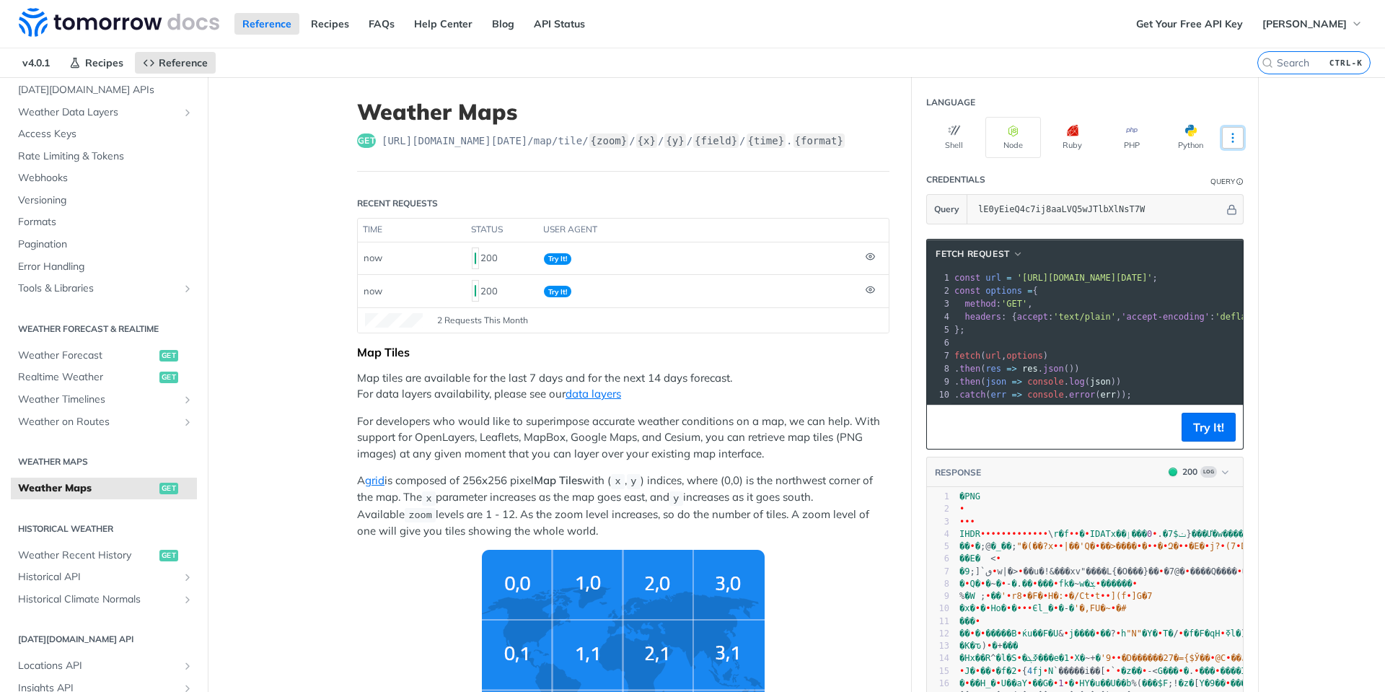
click at [1229, 144] on button "More Languages" at bounding box center [1233, 138] width 22 height 22
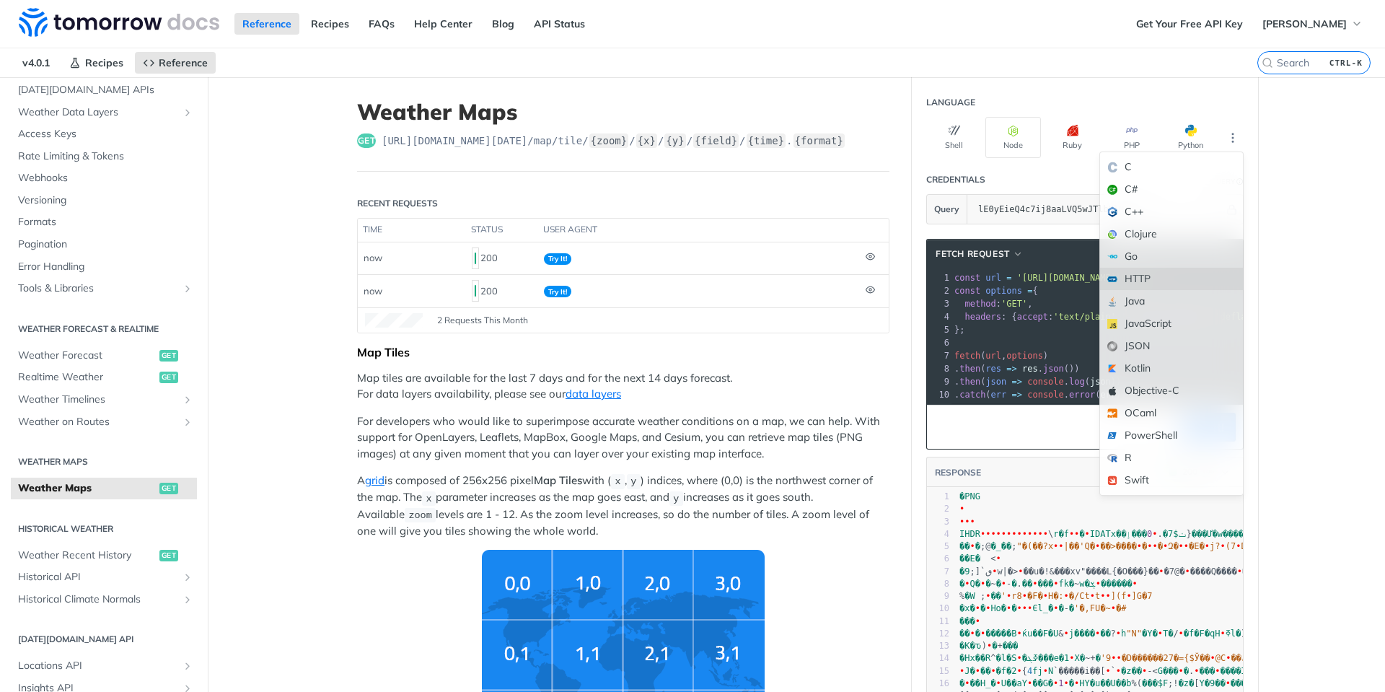
click at [1147, 285] on div "HTTP" at bounding box center [1171, 279] width 143 height 22
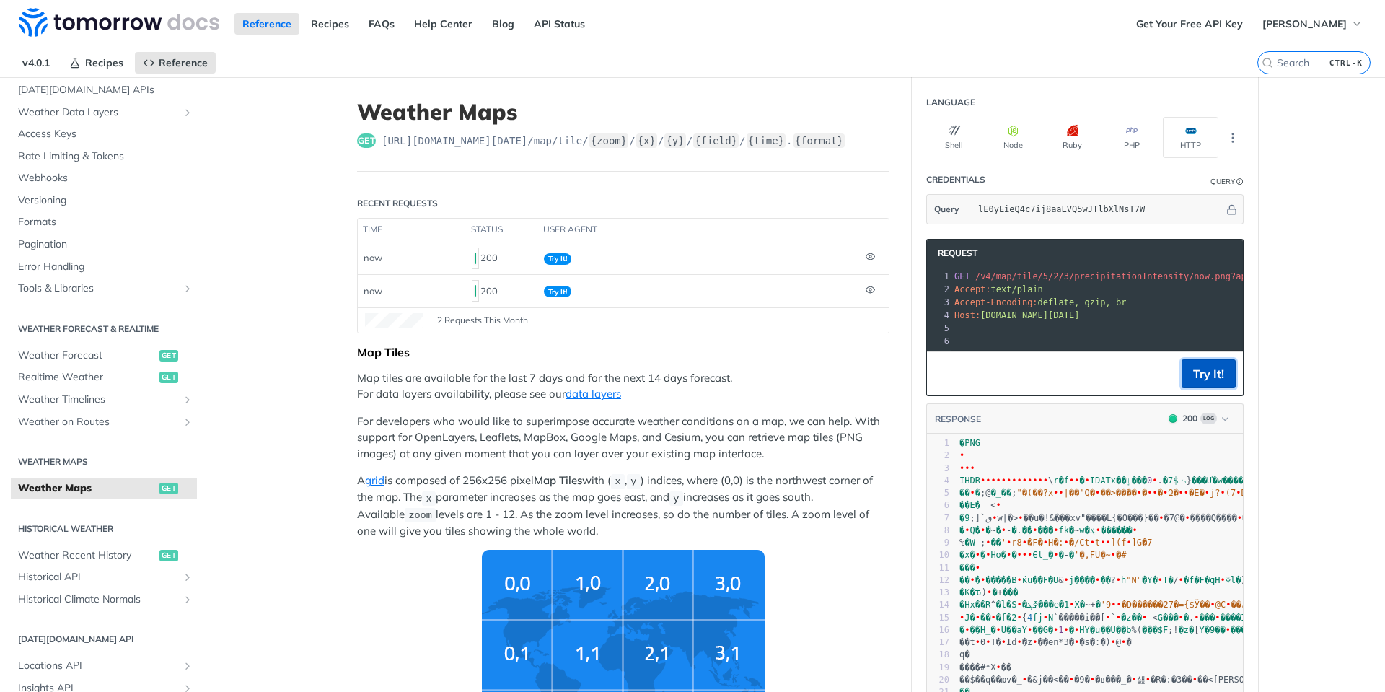
click at [1193, 388] on button "Try It!" at bounding box center [1209, 373] width 54 height 29
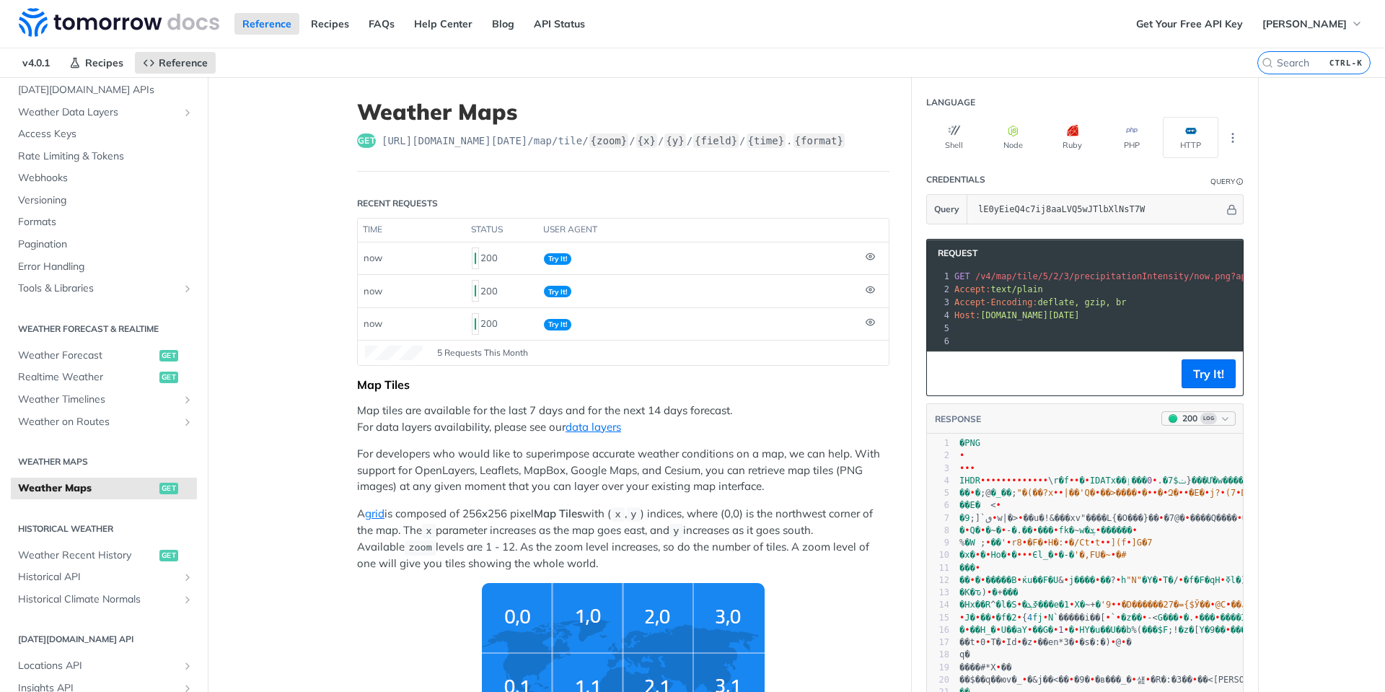
click at [1204, 424] on span "Log" at bounding box center [1208, 419] width 17 height 12
click at [1141, 512] on div "Clear Response" at bounding box center [1155, 515] width 157 height 24
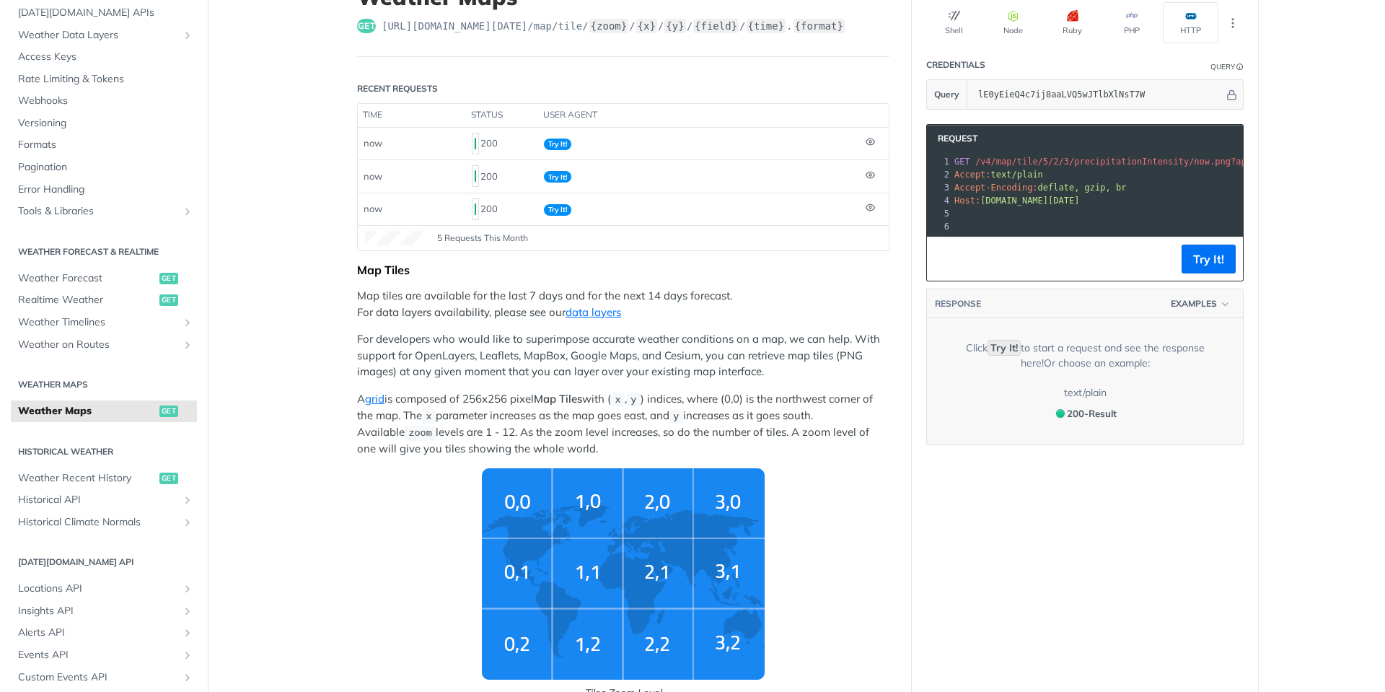
scroll to position [144, 0]
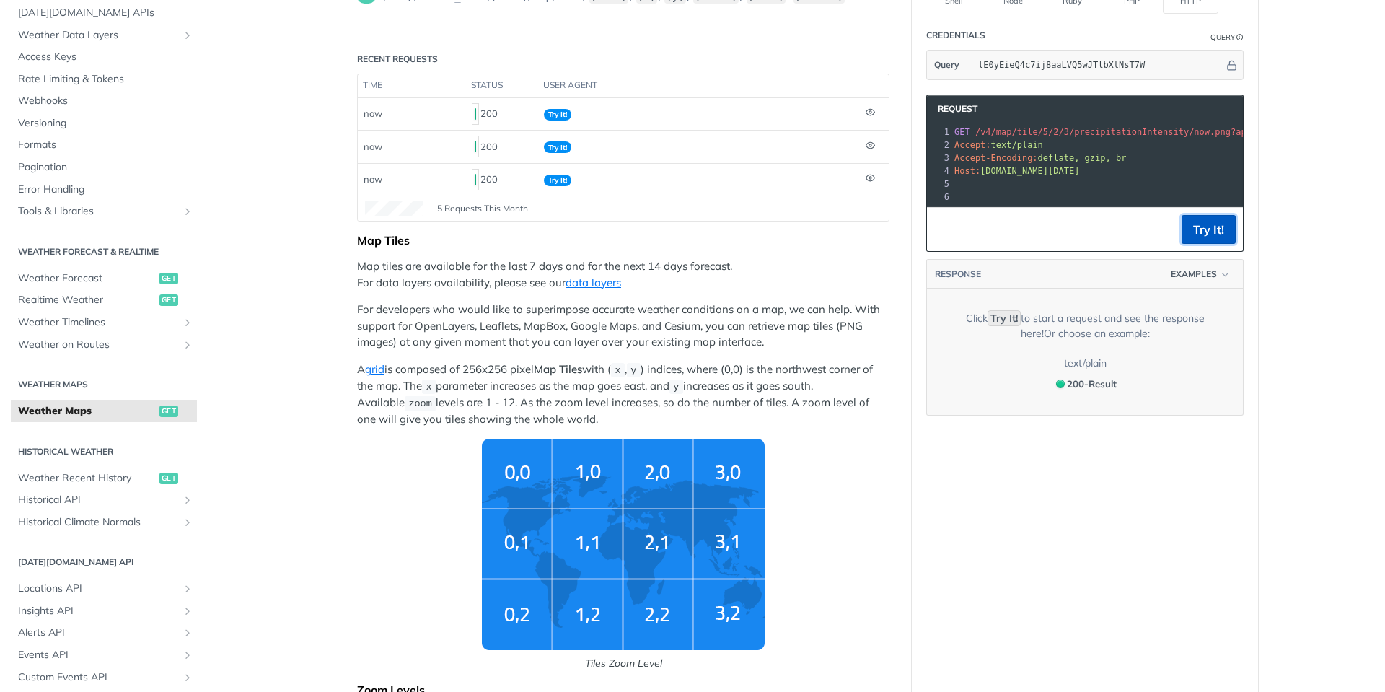
click at [1208, 239] on button "Try It!" at bounding box center [1209, 229] width 54 height 29
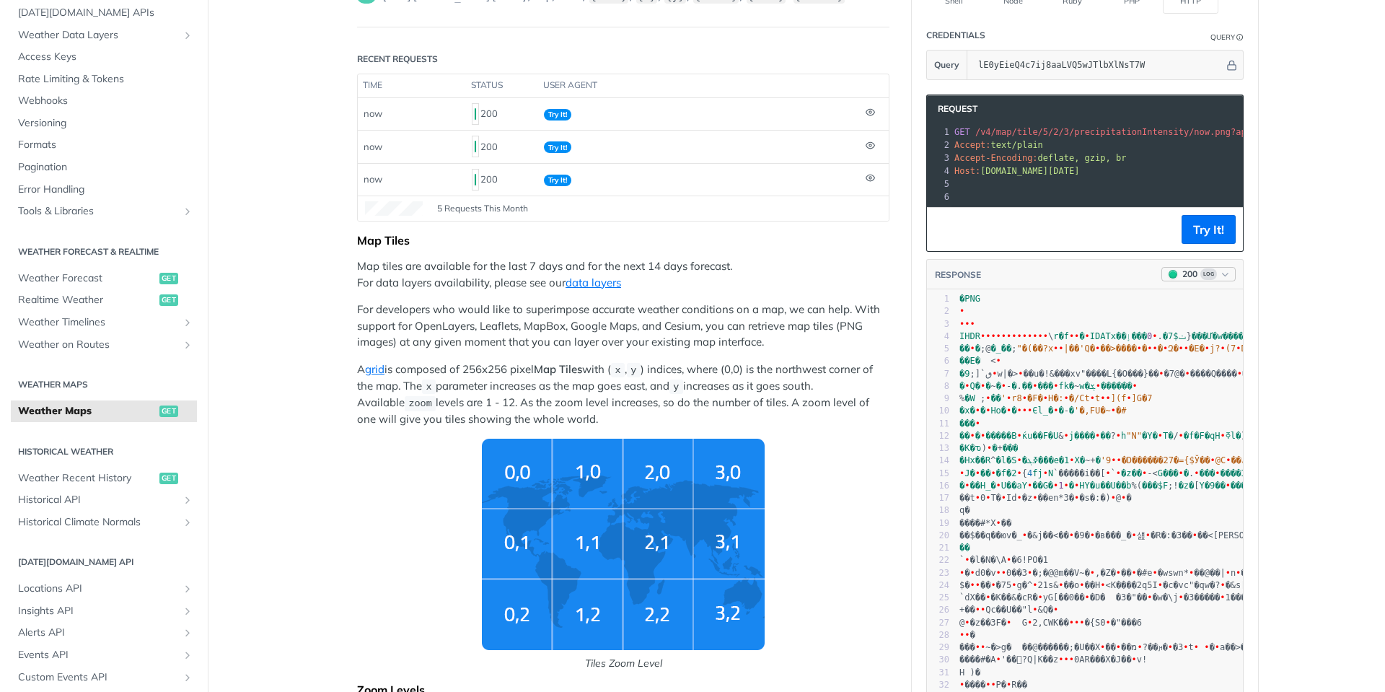
click at [1208, 280] on span "Log" at bounding box center [1208, 274] width 17 height 12
click at [1173, 368] on div "Clear Response" at bounding box center [1155, 371] width 157 height 24
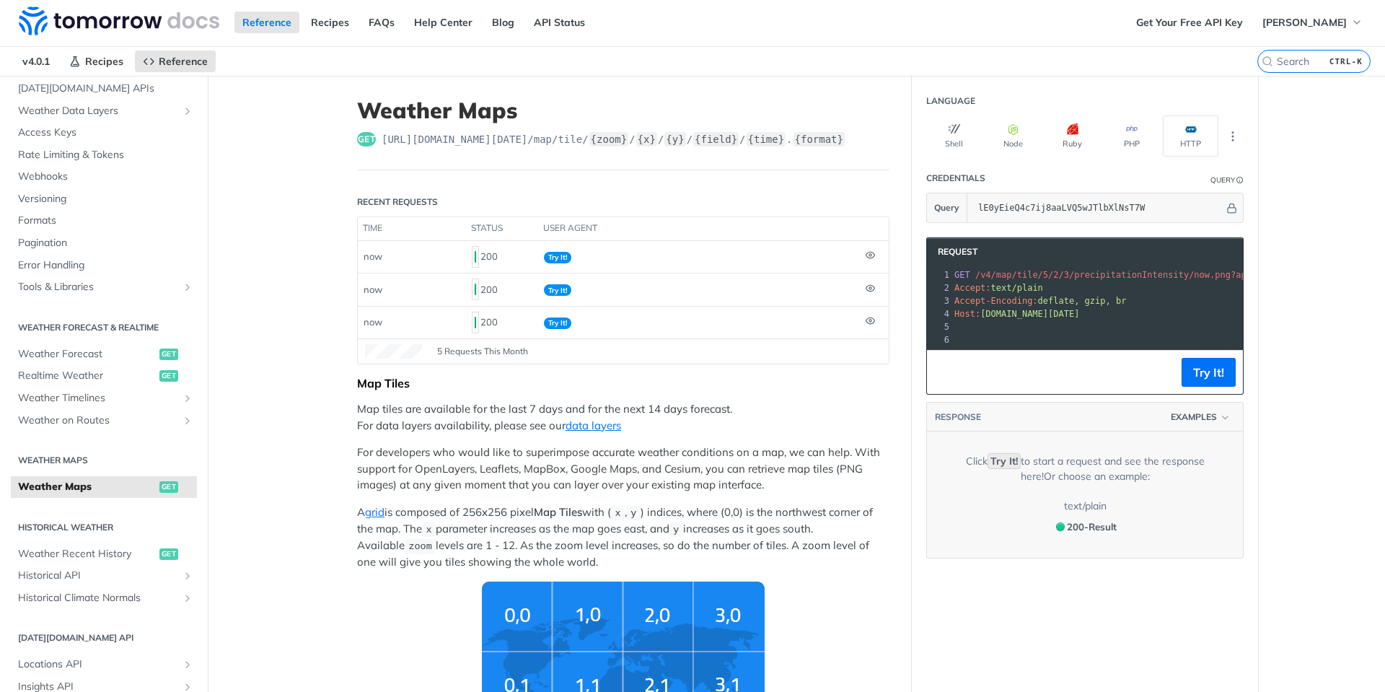
scroll to position [0, 0]
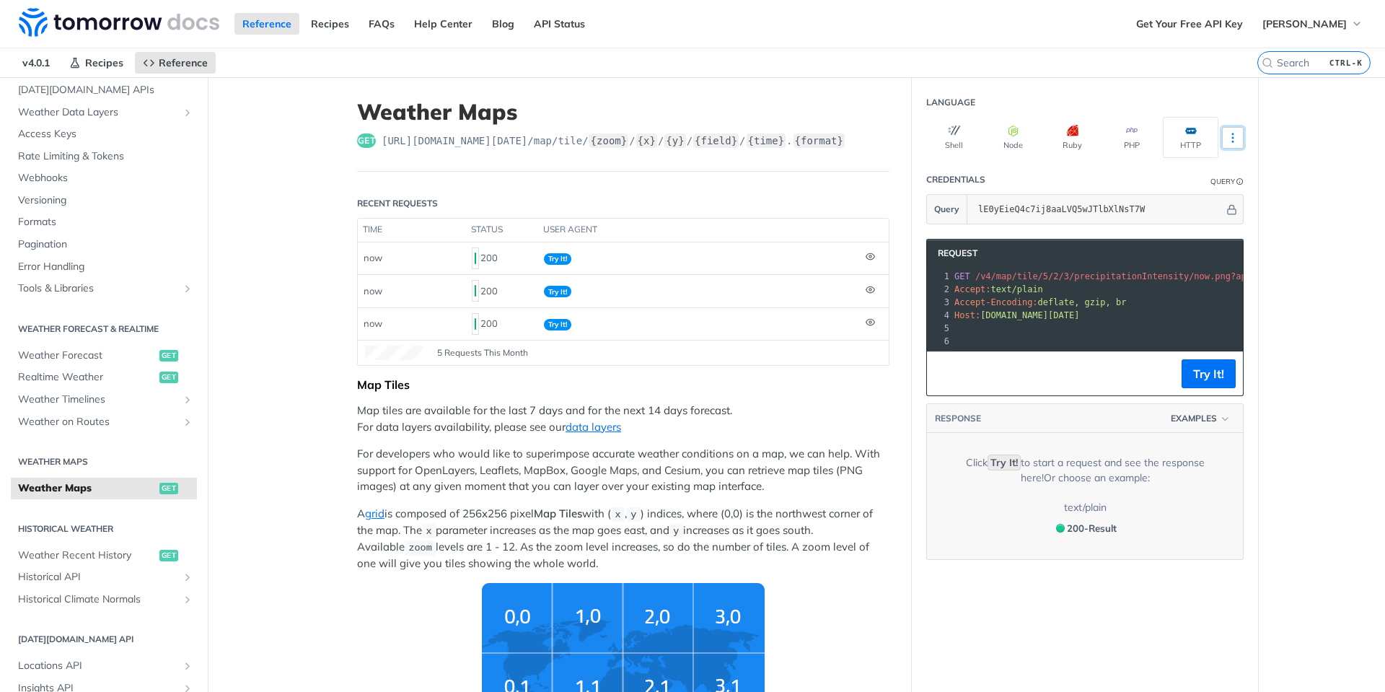
click at [1226, 137] on icon "More ellipsis" at bounding box center [1232, 137] width 13 height 13
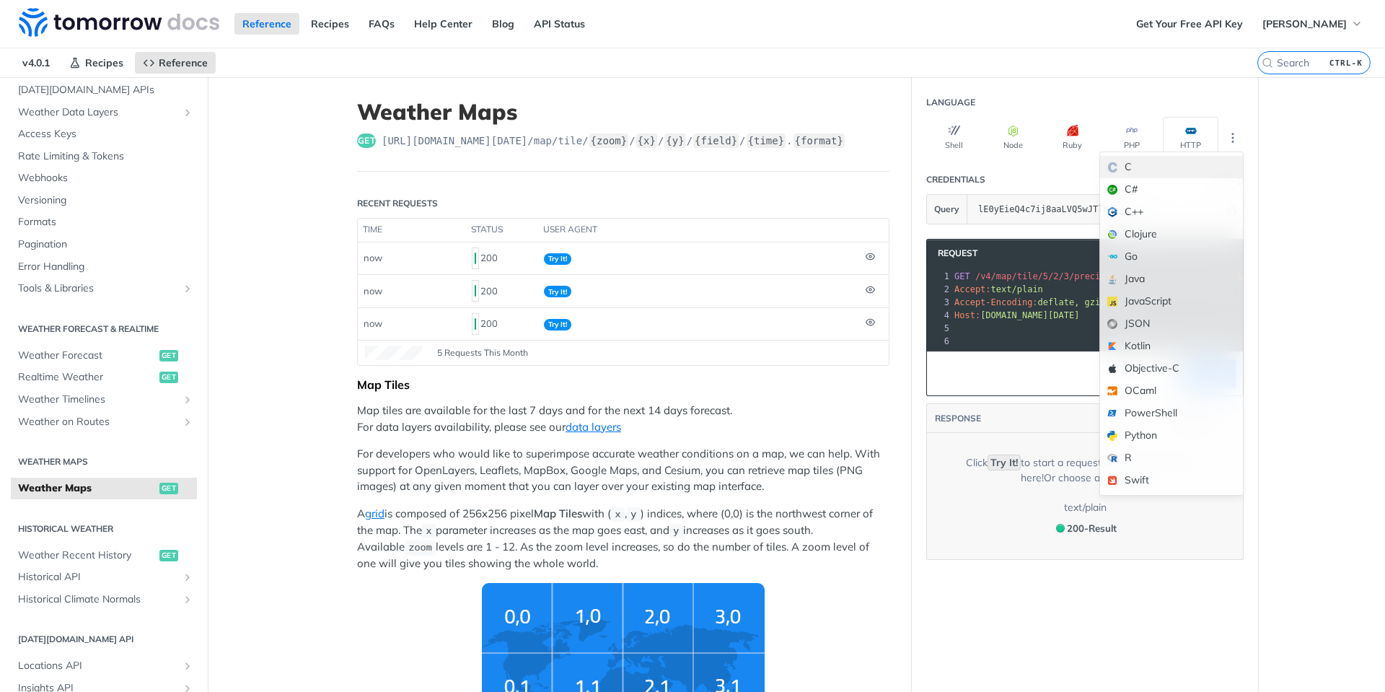
click at [1154, 166] on div "C" at bounding box center [1171, 167] width 143 height 22
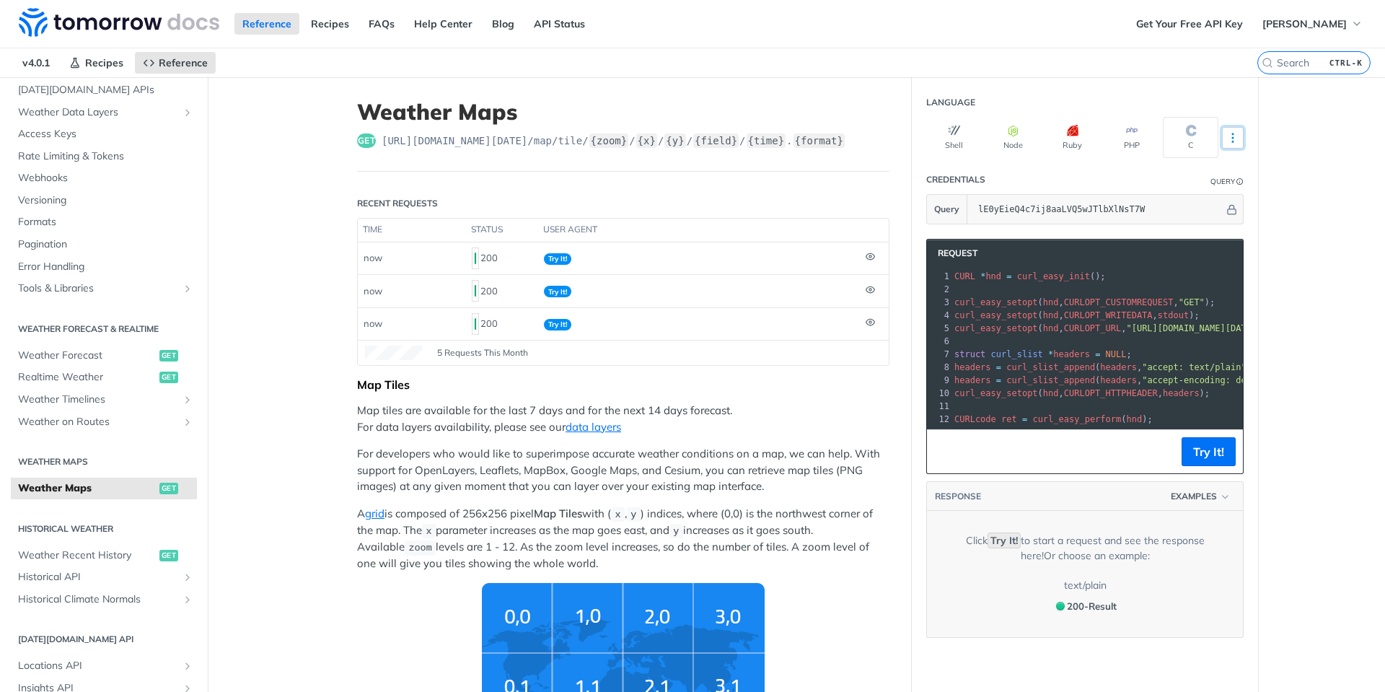
click at [1226, 139] on icon "More ellipsis" at bounding box center [1232, 137] width 13 height 13
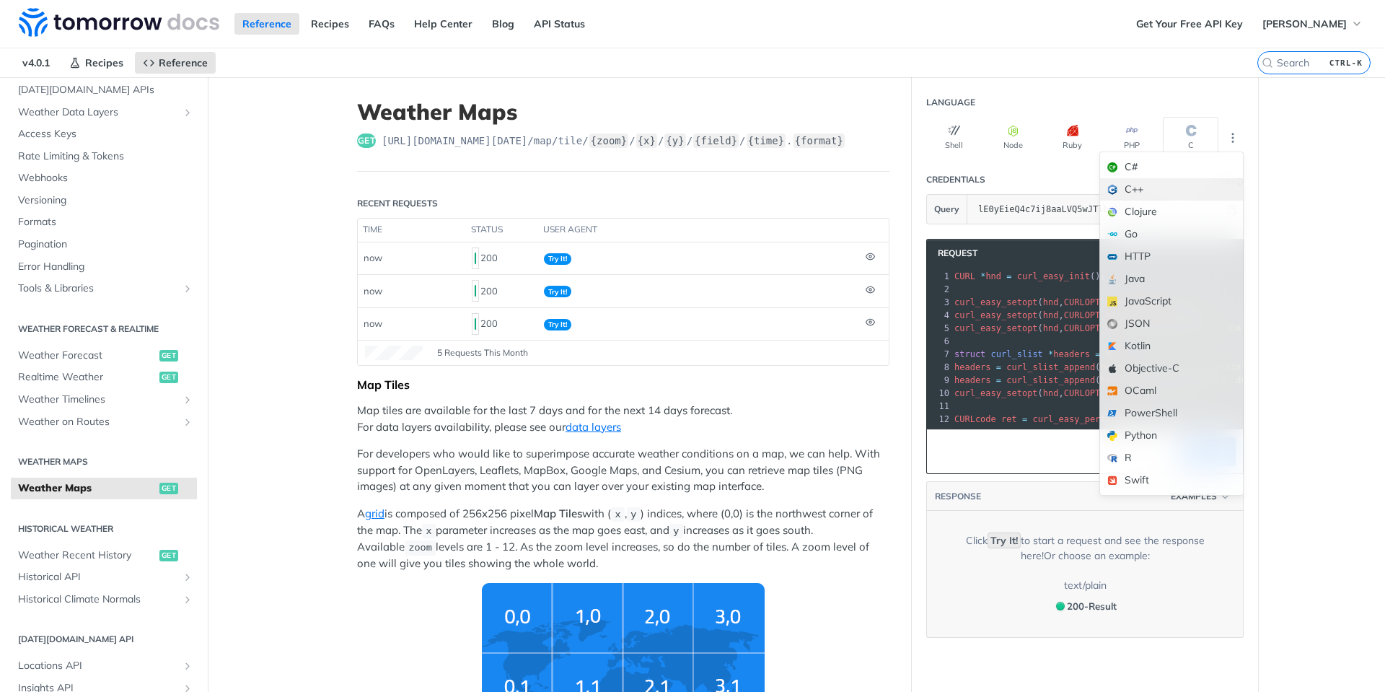
click at [1161, 185] on div "C++" at bounding box center [1171, 189] width 143 height 22
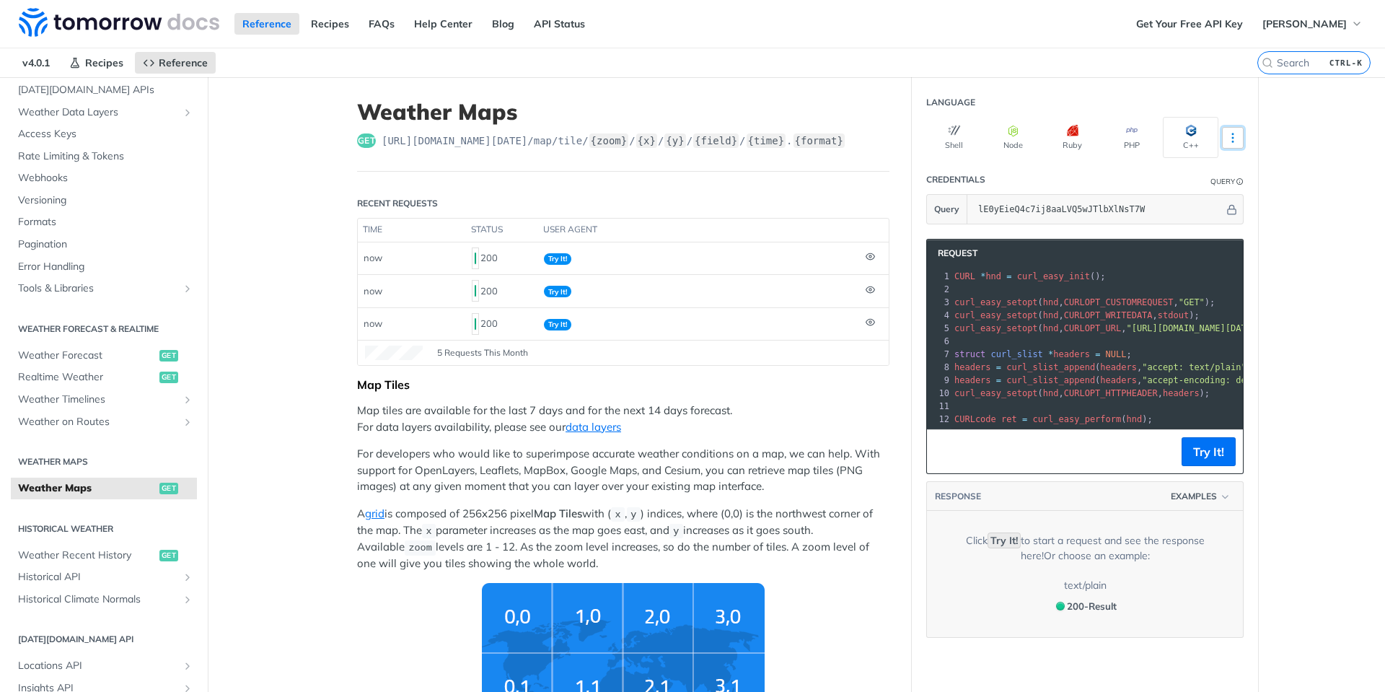
click at [1232, 145] on button "More Languages" at bounding box center [1233, 138] width 22 height 22
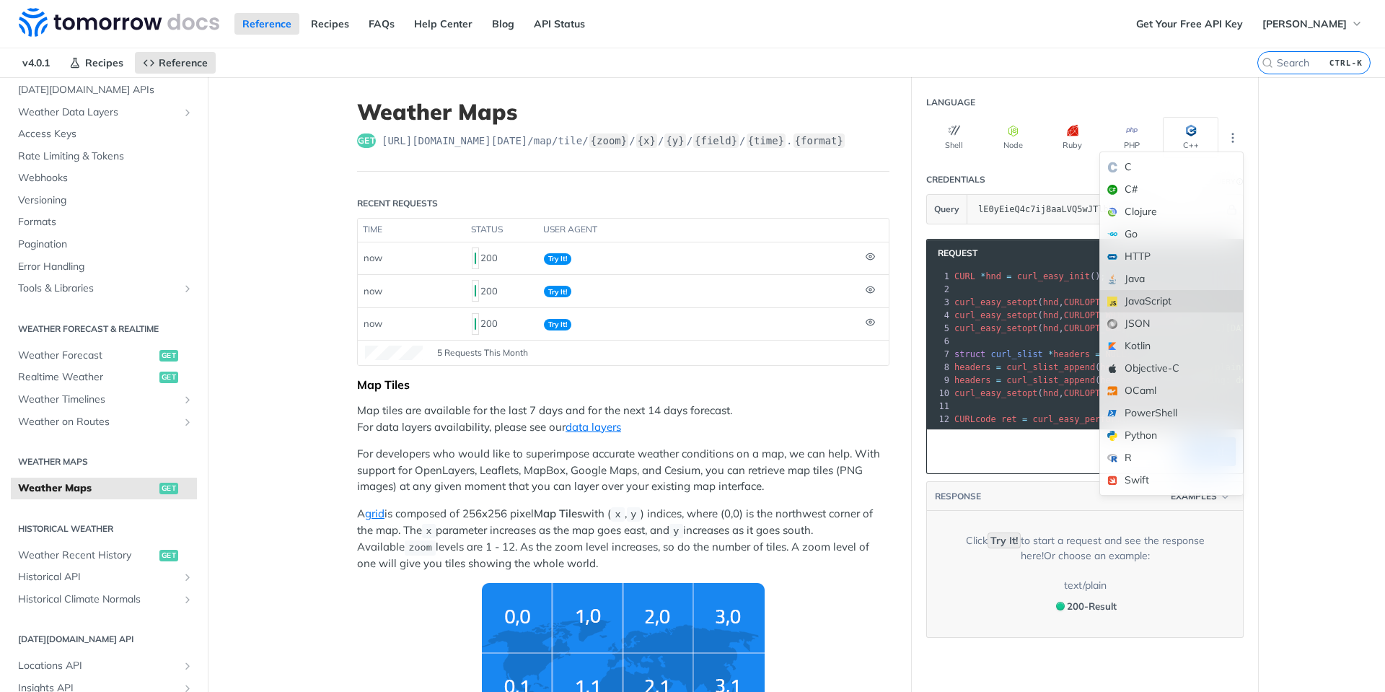
click at [1179, 307] on div "JavaScript" at bounding box center [1171, 301] width 143 height 22
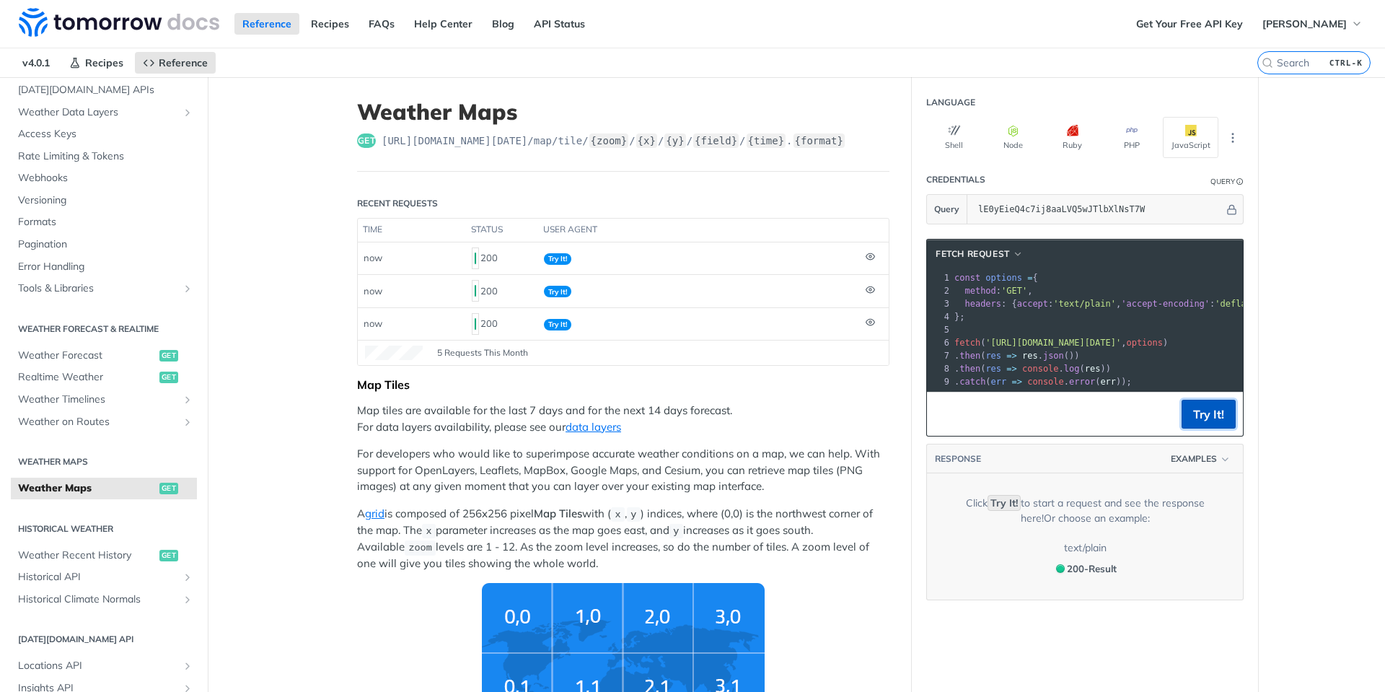
click at [1203, 419] on button "Try It!" at bounding box center [1209, 414] width 54 height 29
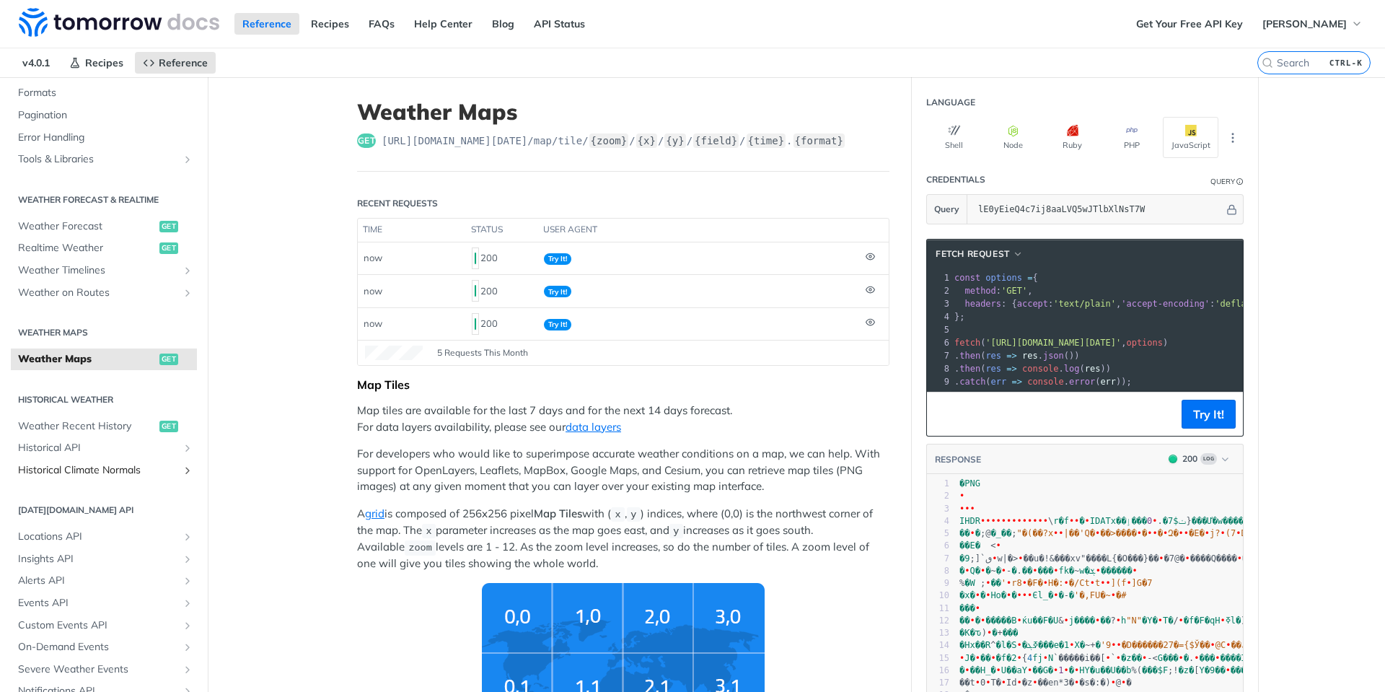
scroll to position [222, 0]
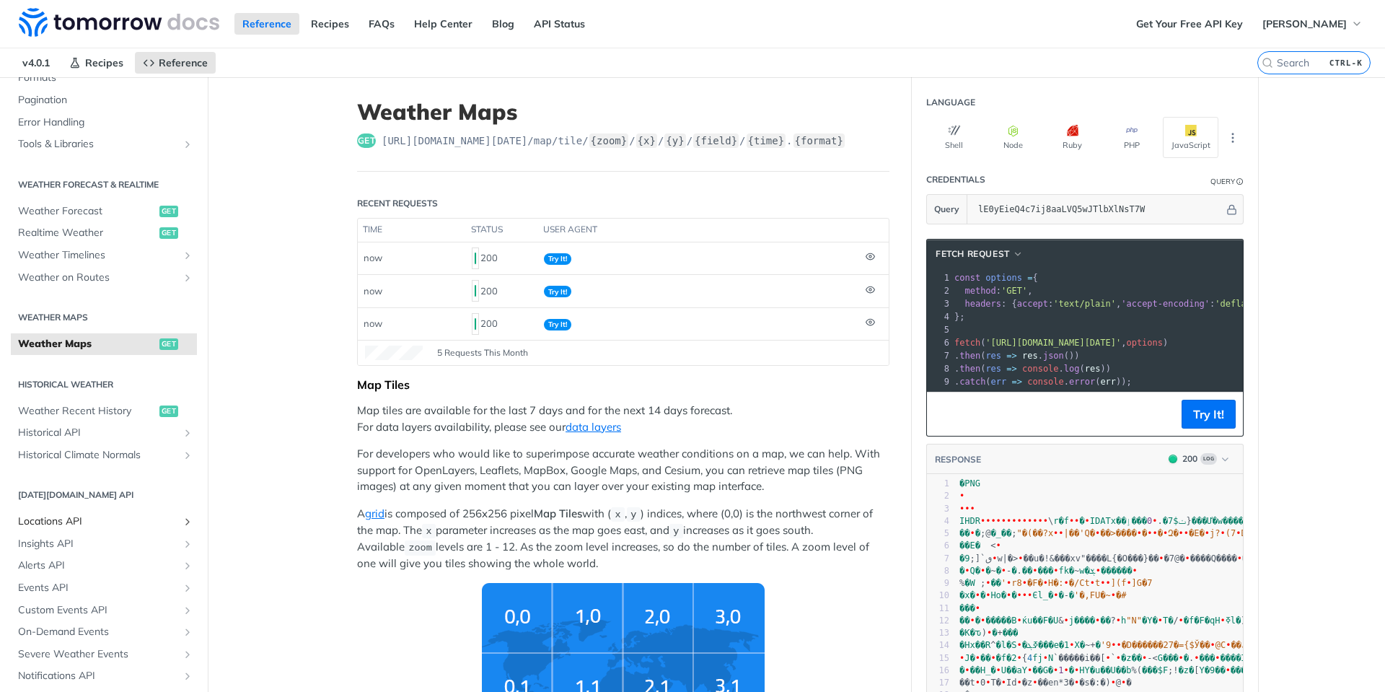
click at [82, 516] on span "Locations API" at bounding box center [98, 521] width 160 height 14
